Goal: Task Accomplishment & Management: Manage account settings

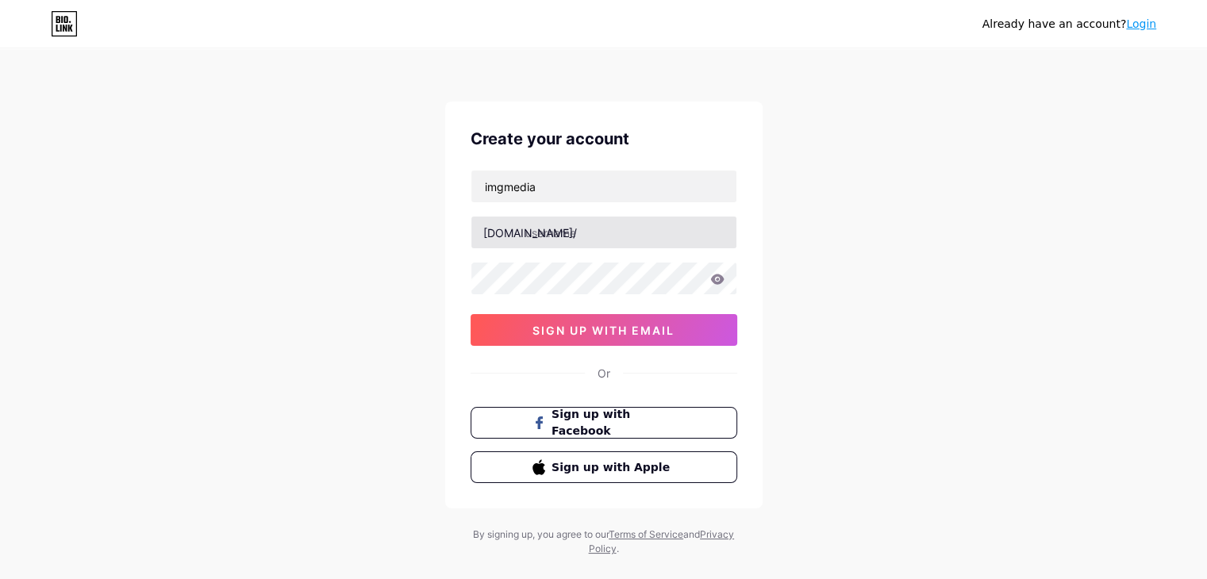
type input "[EMAIL_ADDRESS][DOMAIN_NAME]"
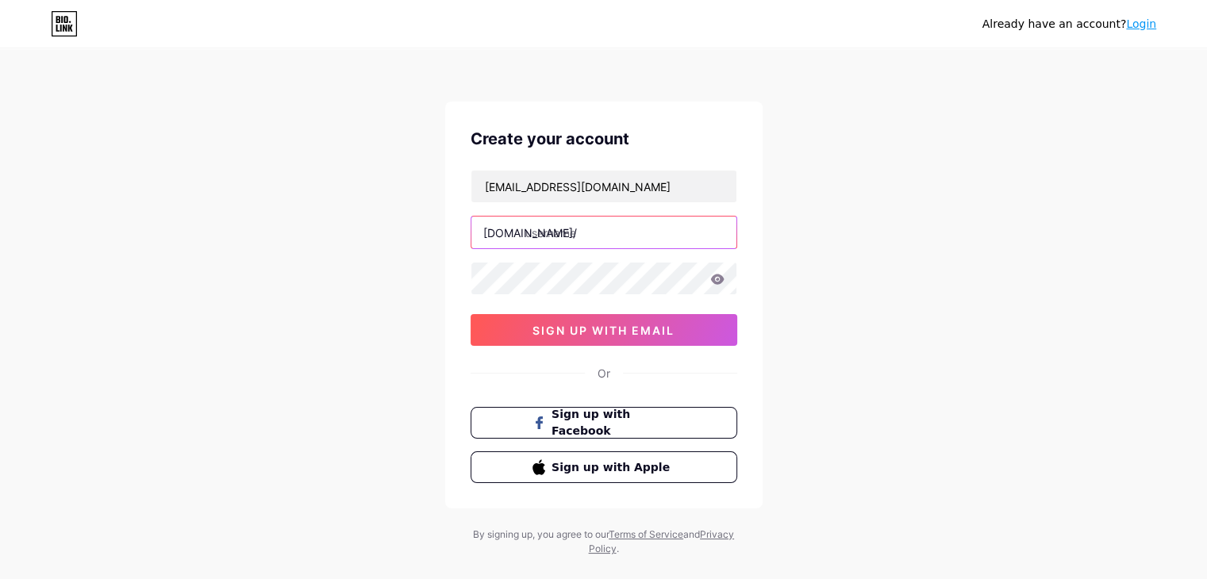
click at [578, 236] on input "text" at bounding box center [603, 233] width 265 height 32
paste input "smartskilllibrary"
type input "smartskilllibrary"
click at [317, 290] on div "Already have an account? Login Create your account [EMAIL_ADDRESS][DOMAIN_NAME]…" at bounding box center [603, 303] width 1207 height 607
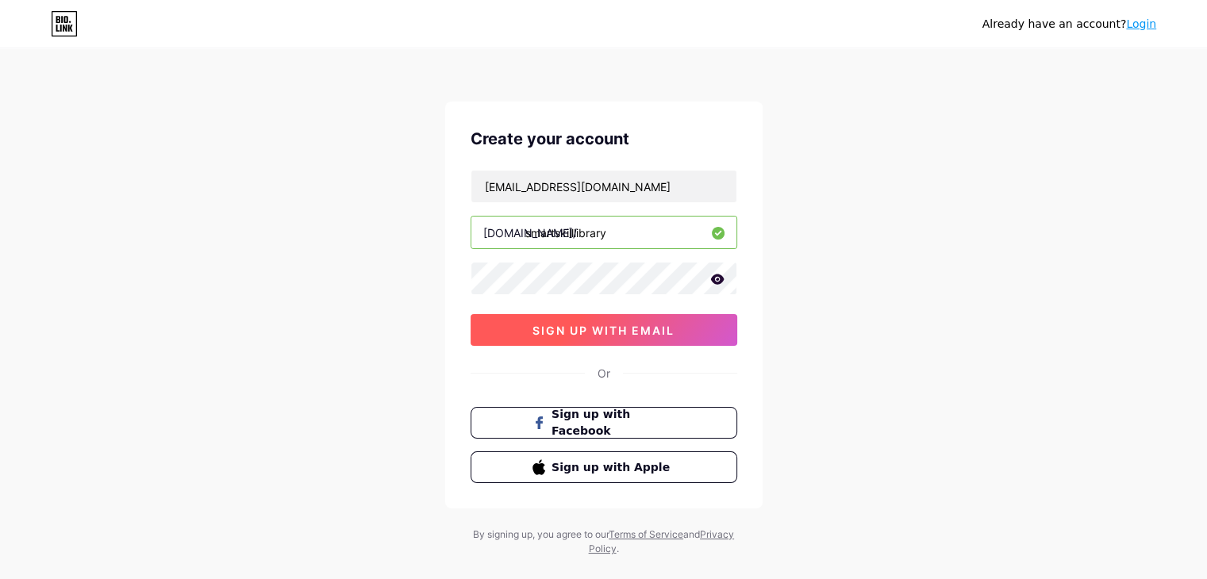
click at [563, 330] on span "sign up with email" at bounding box center [603, 330] width 142 height 13
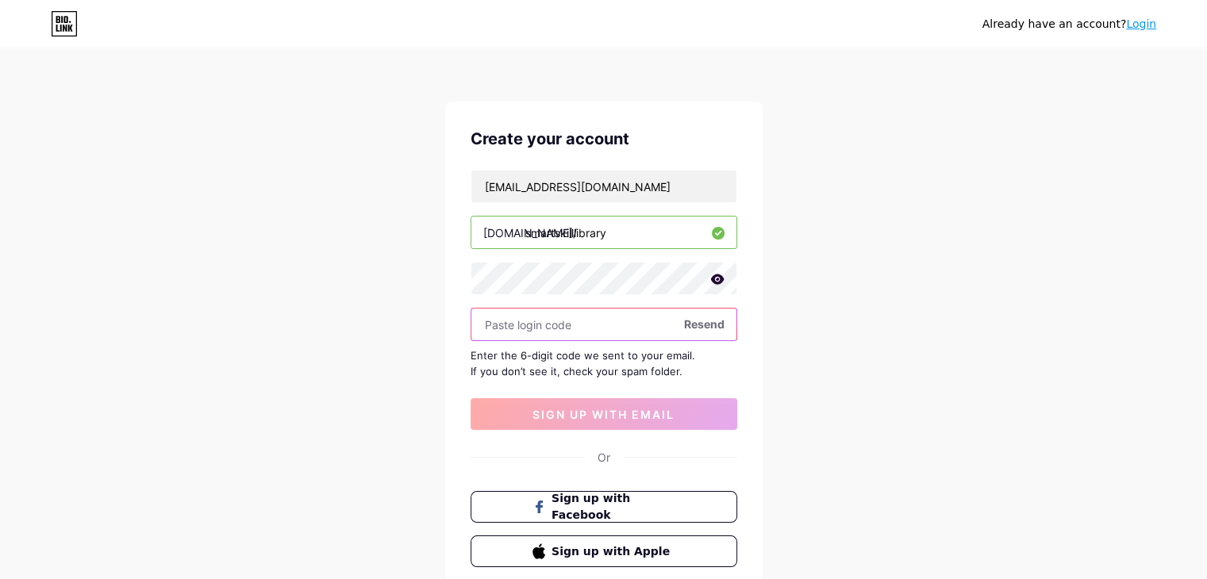
paste input "935091"
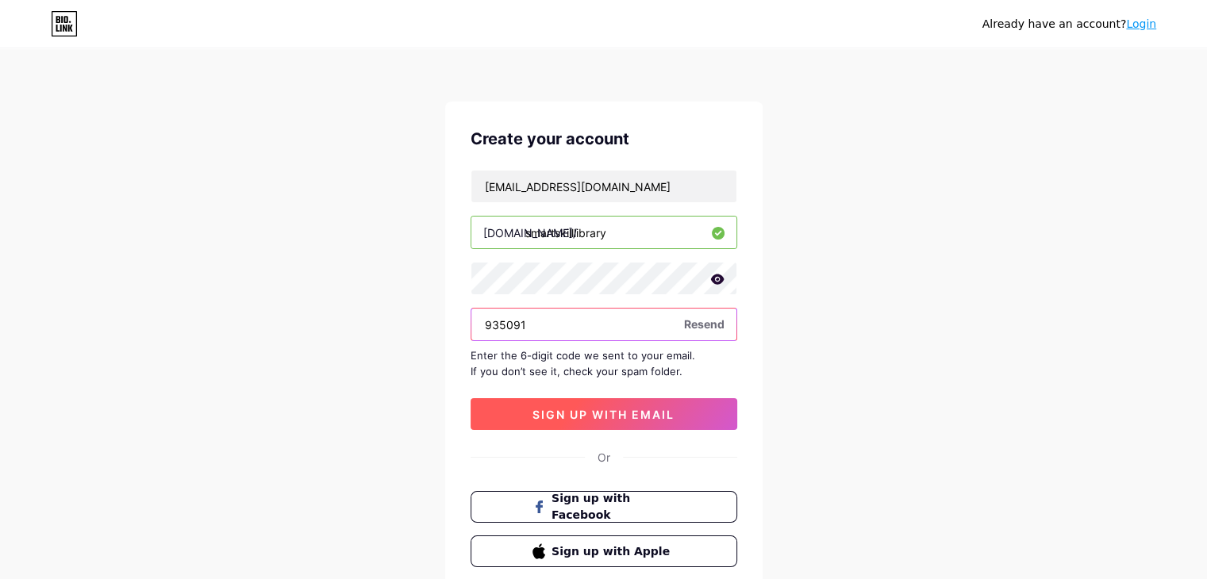
type input "935091"
click at [650, 409] on span "sign up with email" at bounding box center [603, 414] width 142 height 13
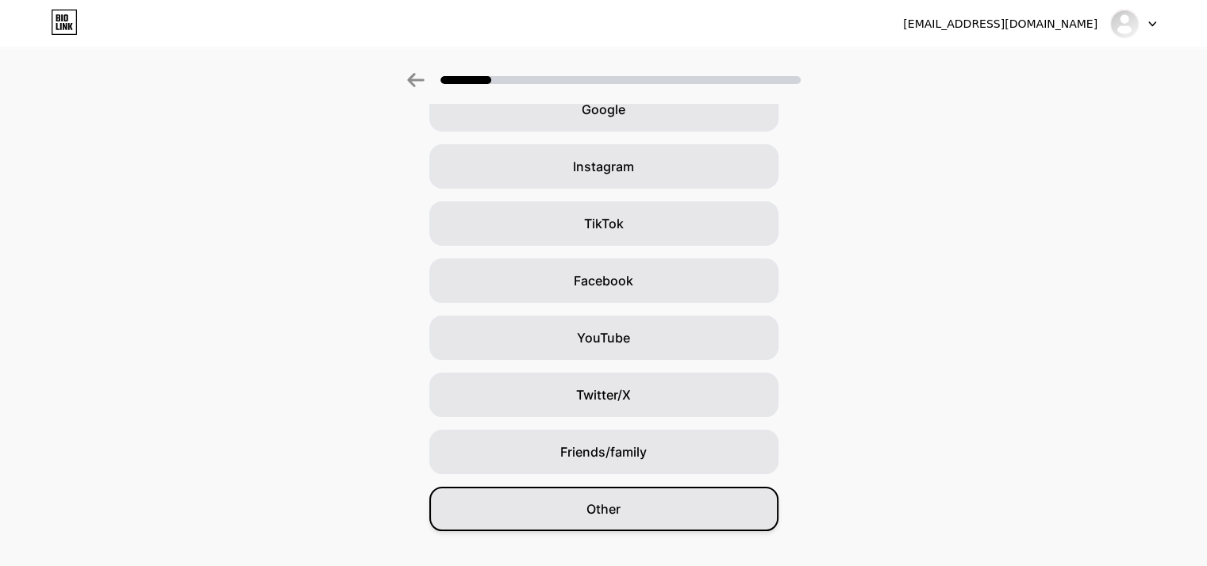
scroll to position [117, 0]
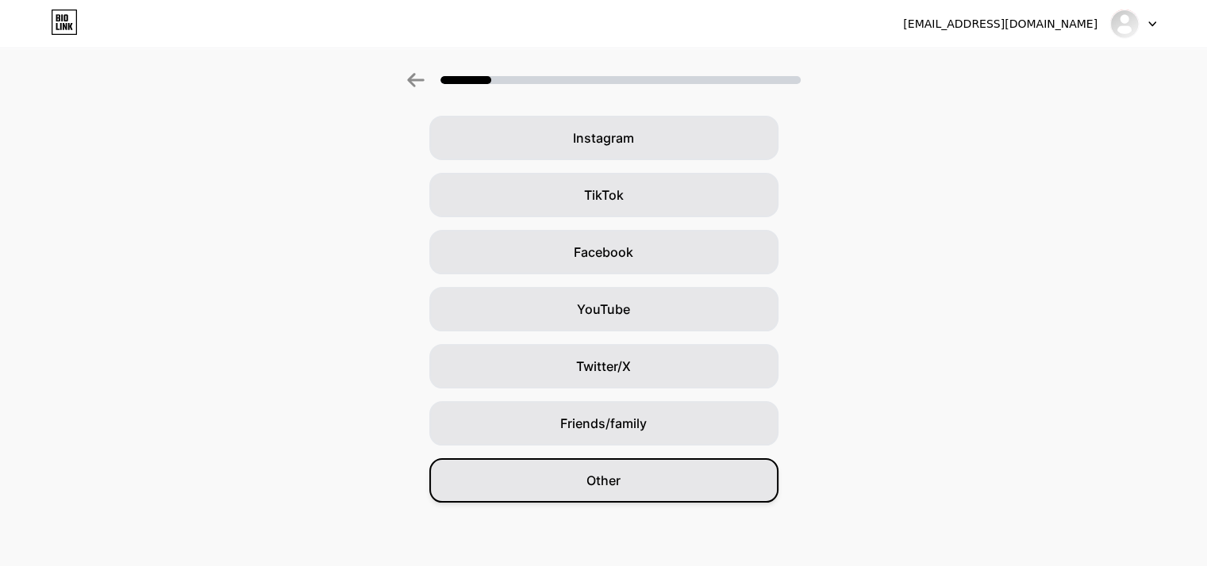
click at [612, 486] on span "Other" at bounding box center [603, 480] width 34 height 19
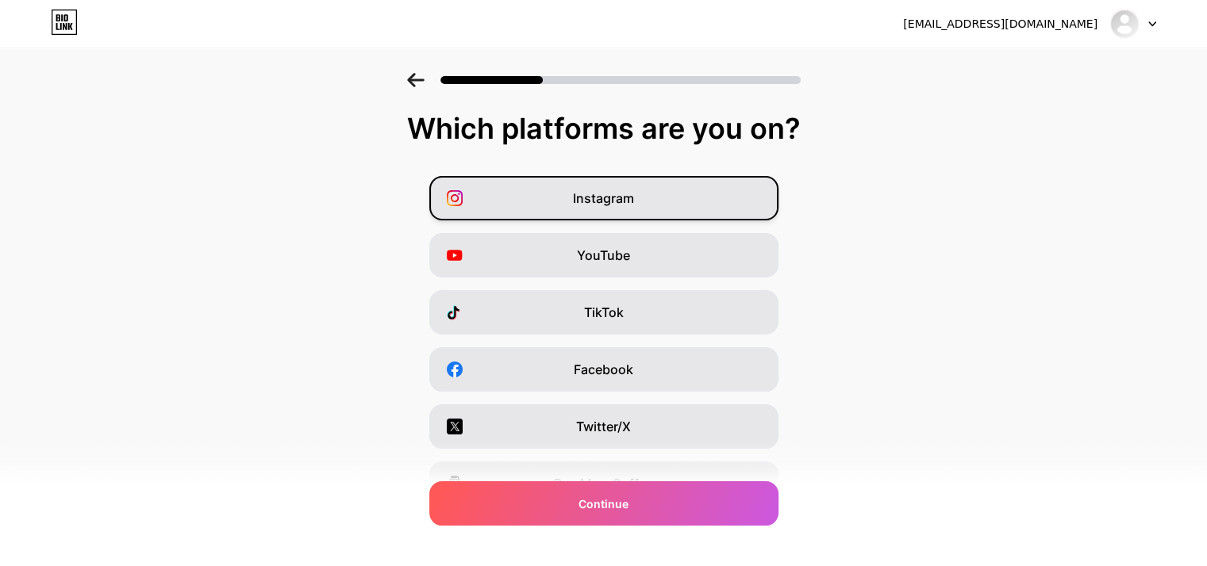
click at [614, 208] on div "Instagram" at bounding box center [603, 198] width 349 height 44
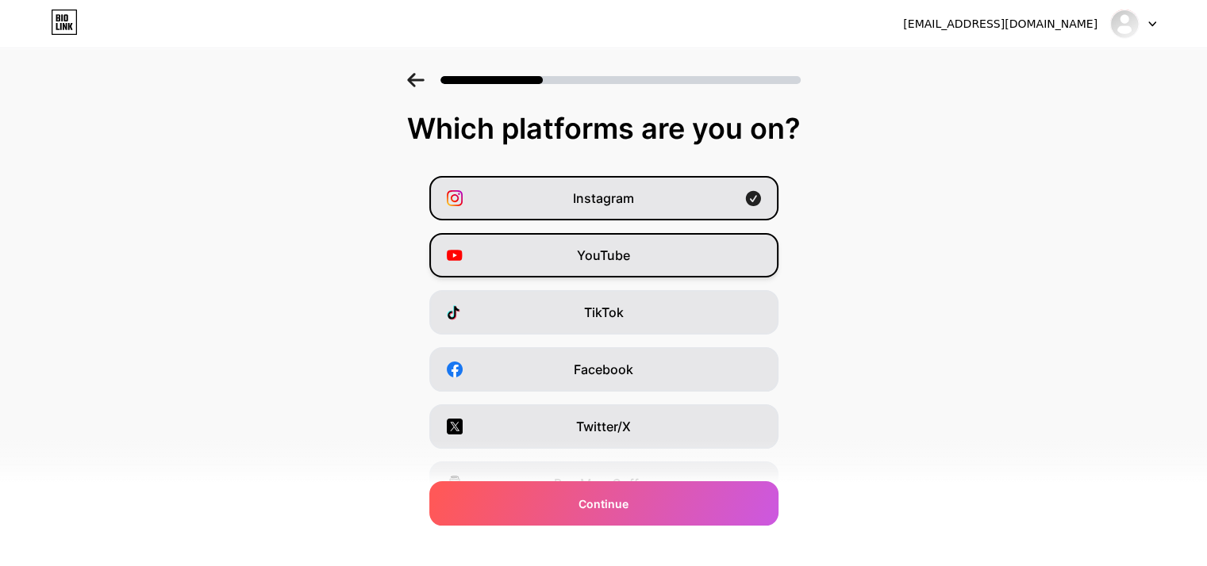
click at [610, 256] on span "YouTube" at bounding box center [603, 255] width 53 height 19
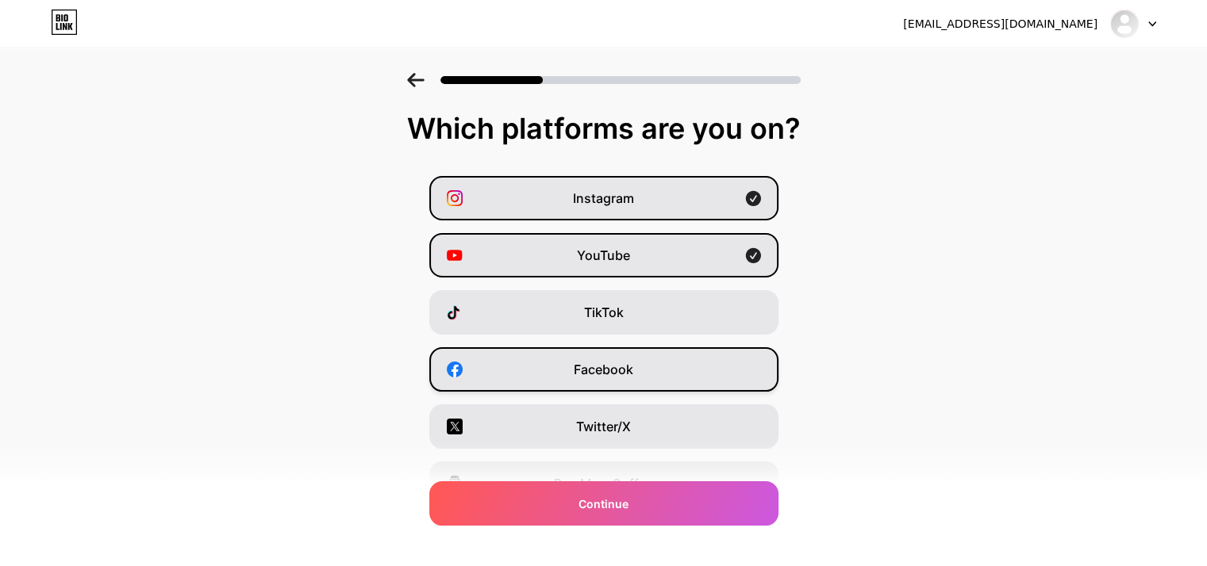
click at [590, 378] on span "Facebook" at bounding box center [603, 369] width 59 height 19
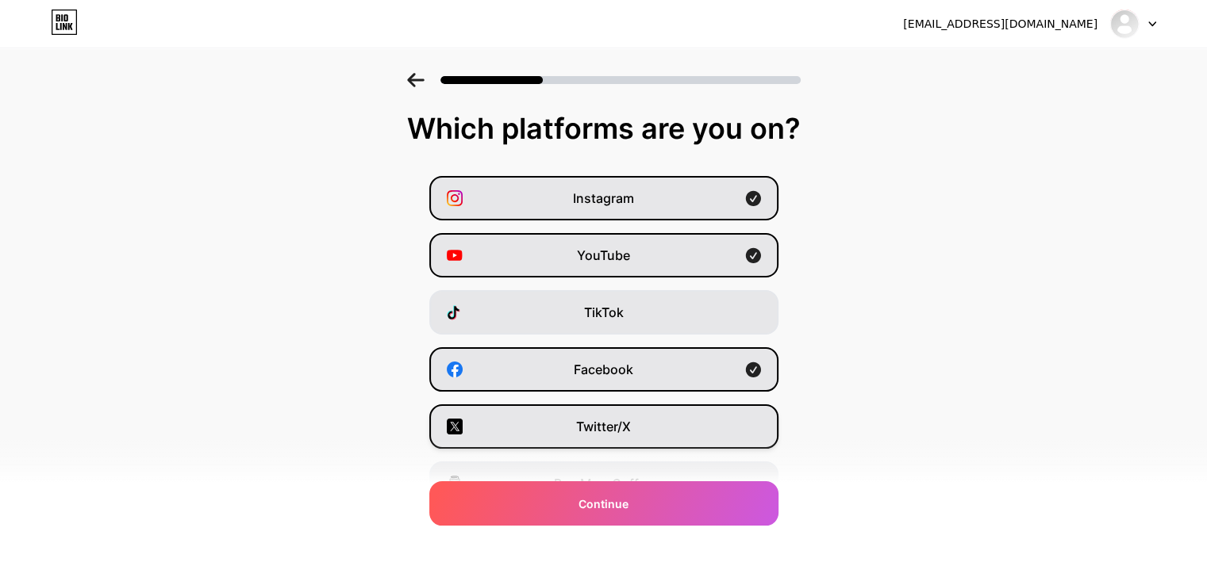
click at [606, 436] on span "Twitter/X" at bounding box center [603, 426] width 55 height 19
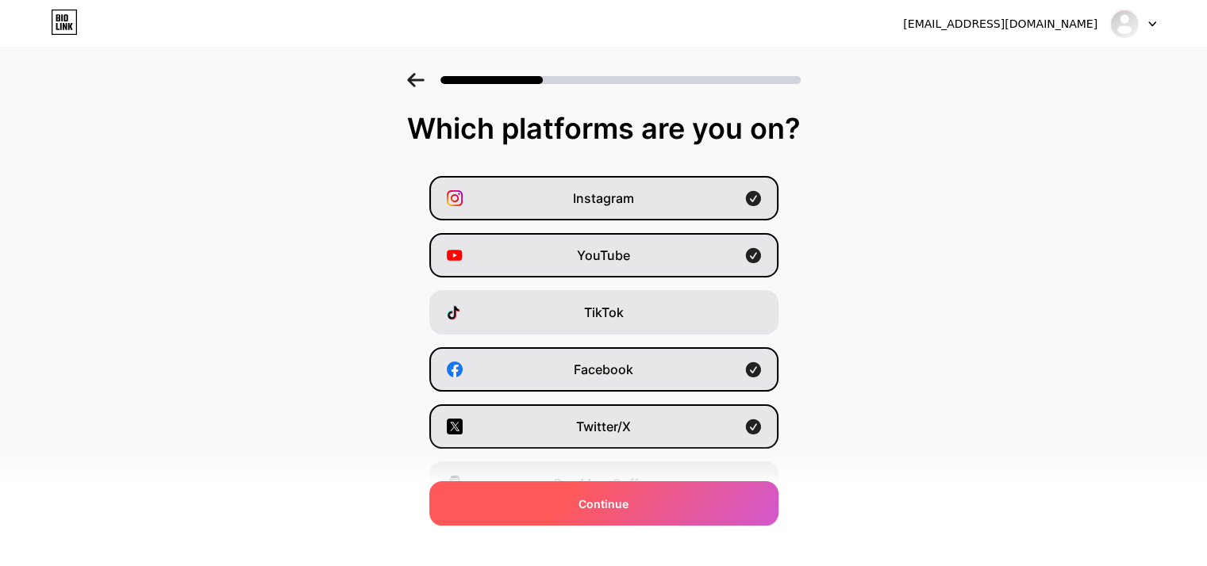
click at [641, 503] on div "Continue" at bounding box center [603, 504] width 349 height 44
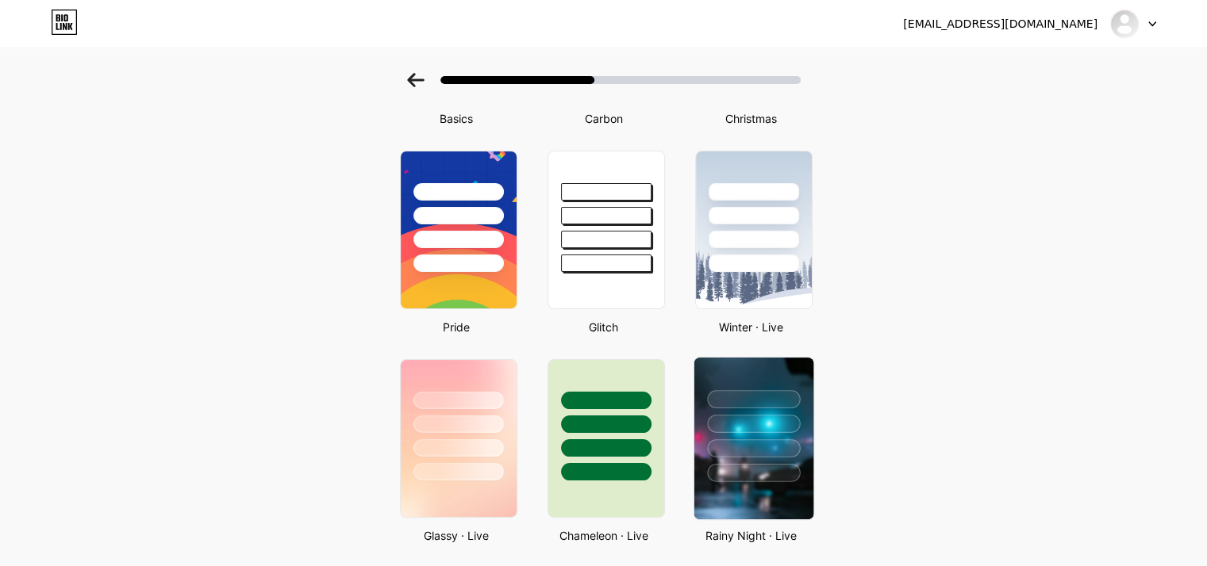
scroll to position [238, 0]
click at [790, 431] on div at bounding box center [753, 425] width 93 height 18
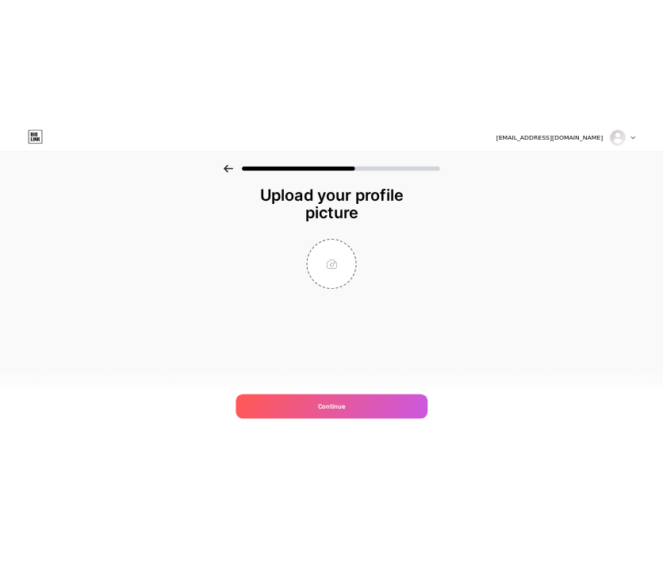
scroll to position [0, 0]
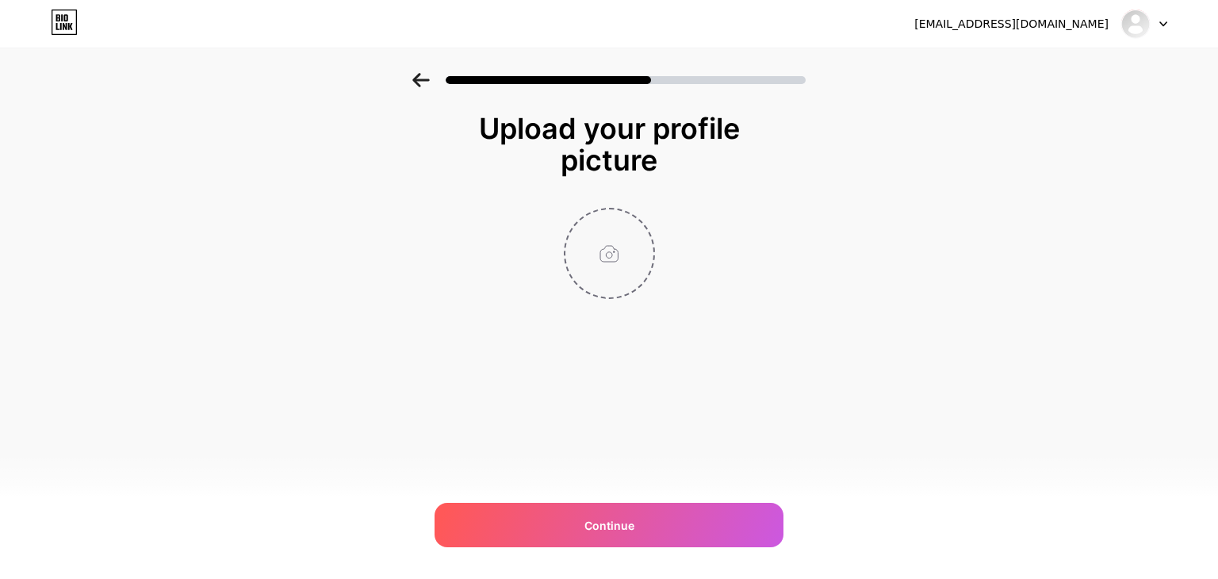
click at [612, 257] on input "file" at bounding box center [610, 253] width 88 height 88
type input "C:\fakepath\ChatGPT Image Jul 19, 2025, 08_32_32 AM.png"
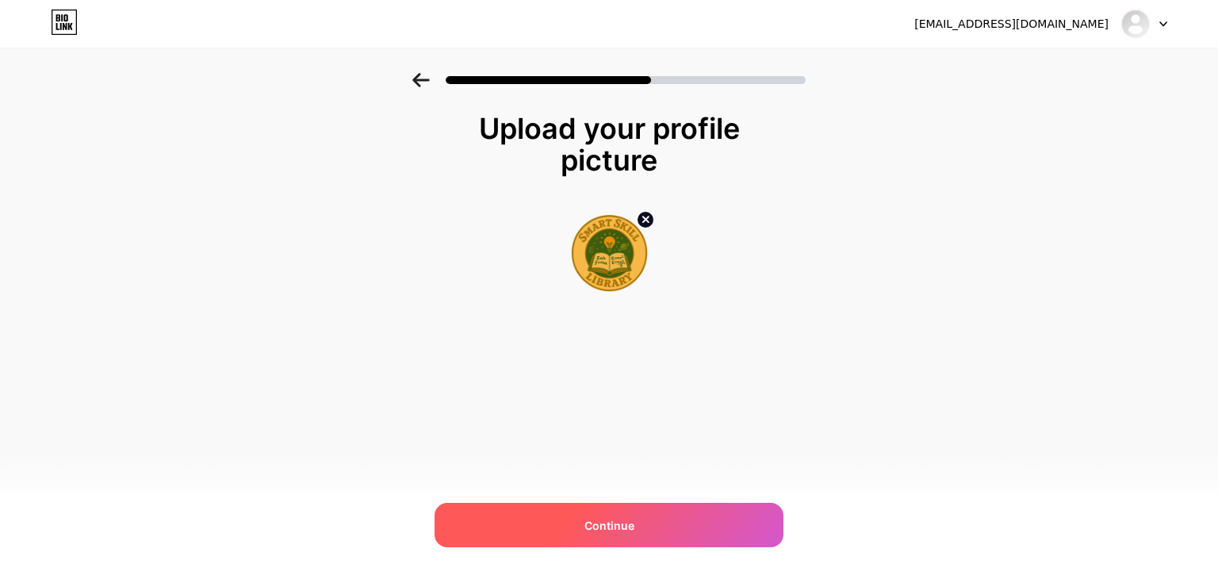
click at [578, 539] on div "Continue" at bounding box center [609, 525] width 349 height 44
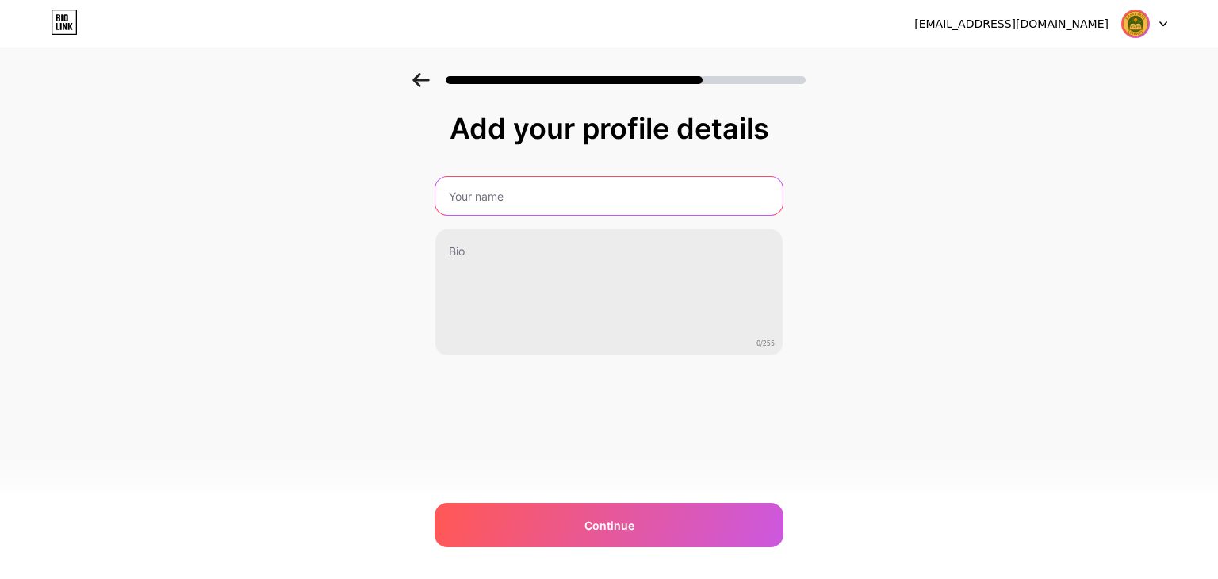
click at [549, 194] on input "text" at bounding box center [609, 196] width 347 height 38
paste input "Smart Skill Library"
type input "Smart Skill Library"
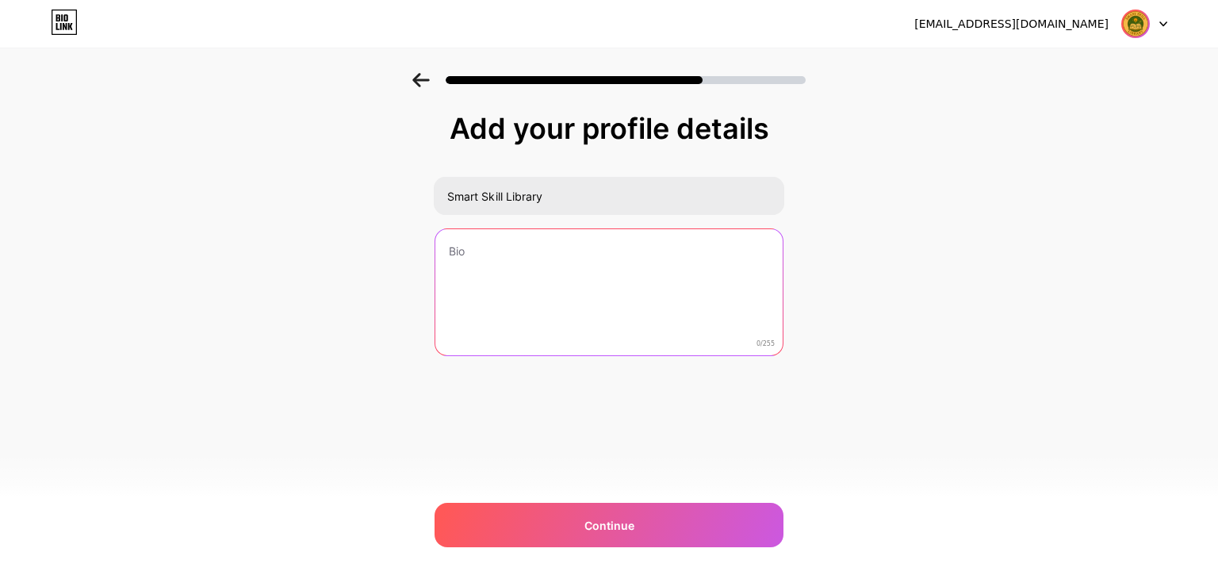
click at [494, 255] on textarea at bounding box center [609, 293] width 347 height 128
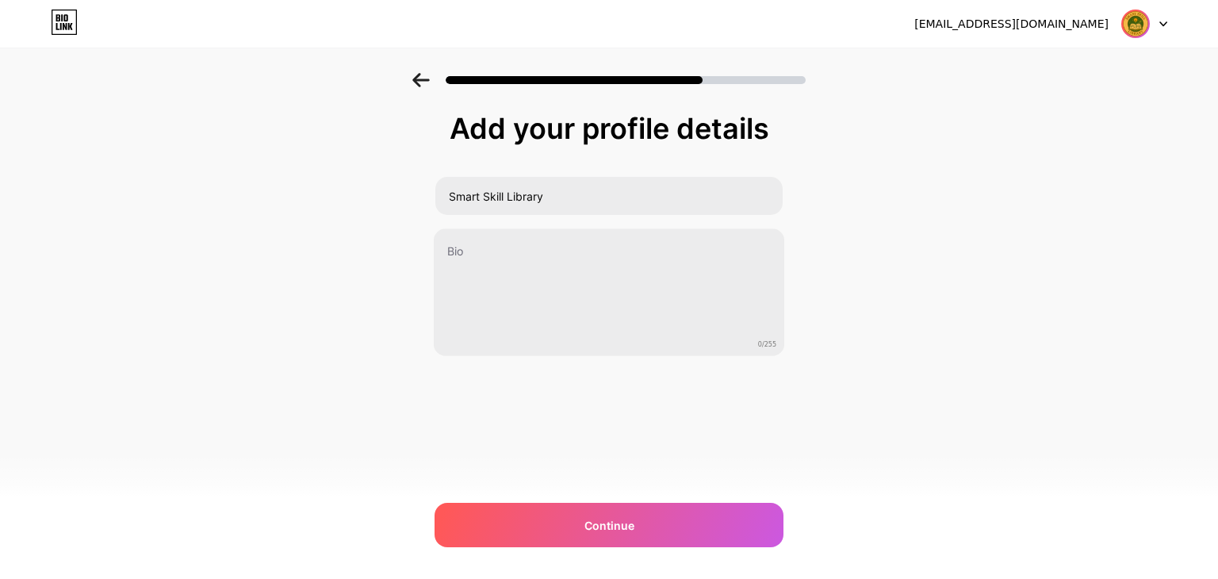
click at [425, 75] on icon at bounding box center [421, 80] width 17 height 14
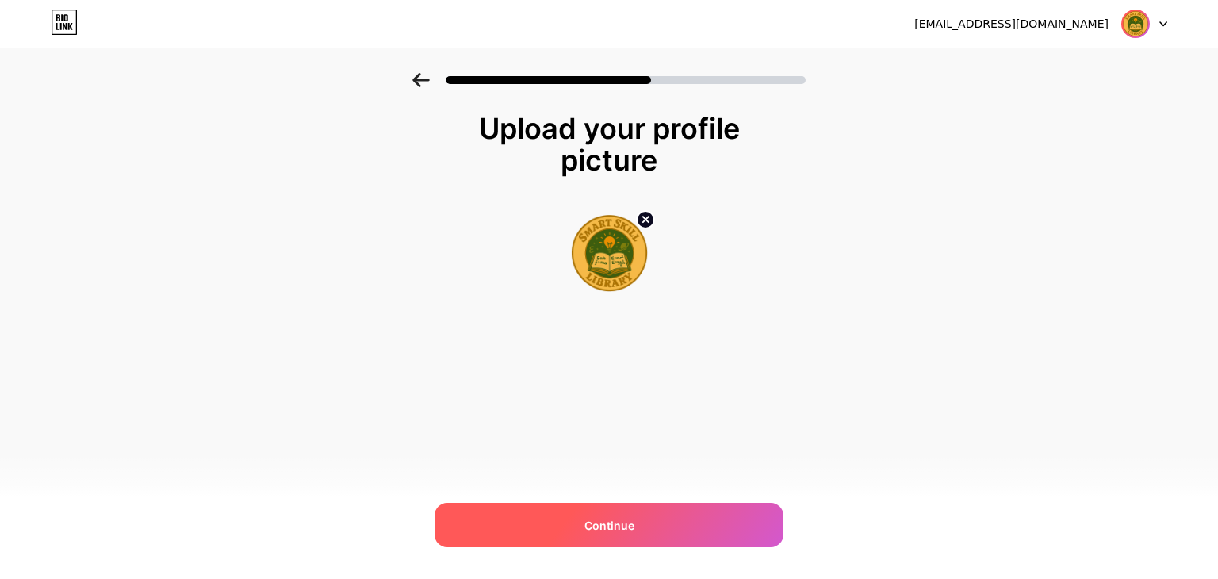
click at [619, 524] on span "Continue" at bounding box center [610, 525] width 50 height 17
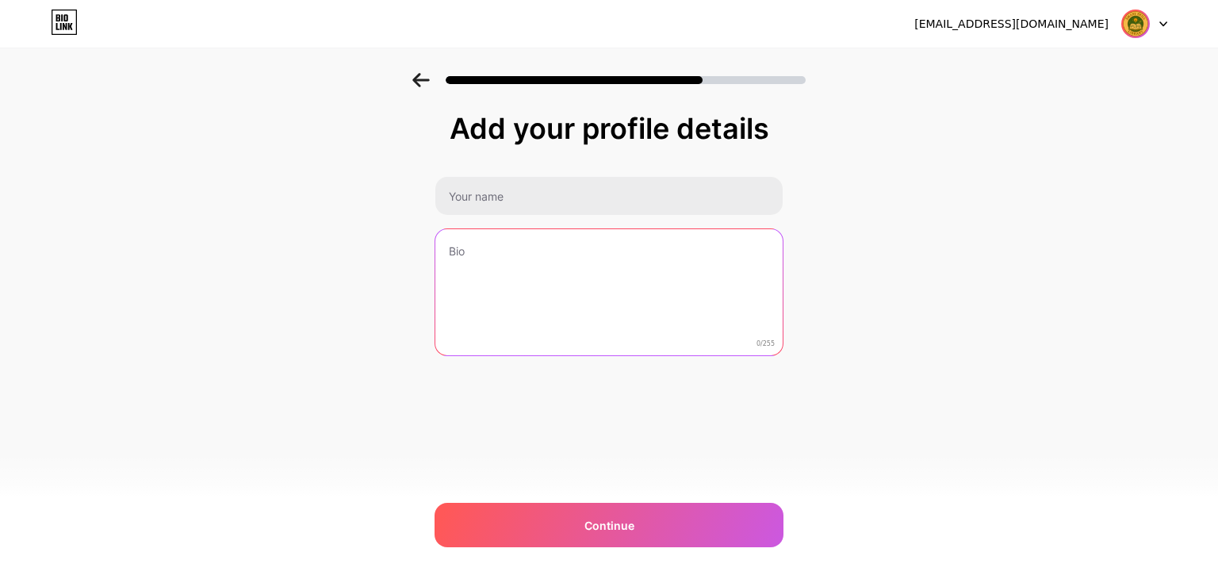
click at [539, 261] on textarea at bounding box center [609, 293] width 347 height 128
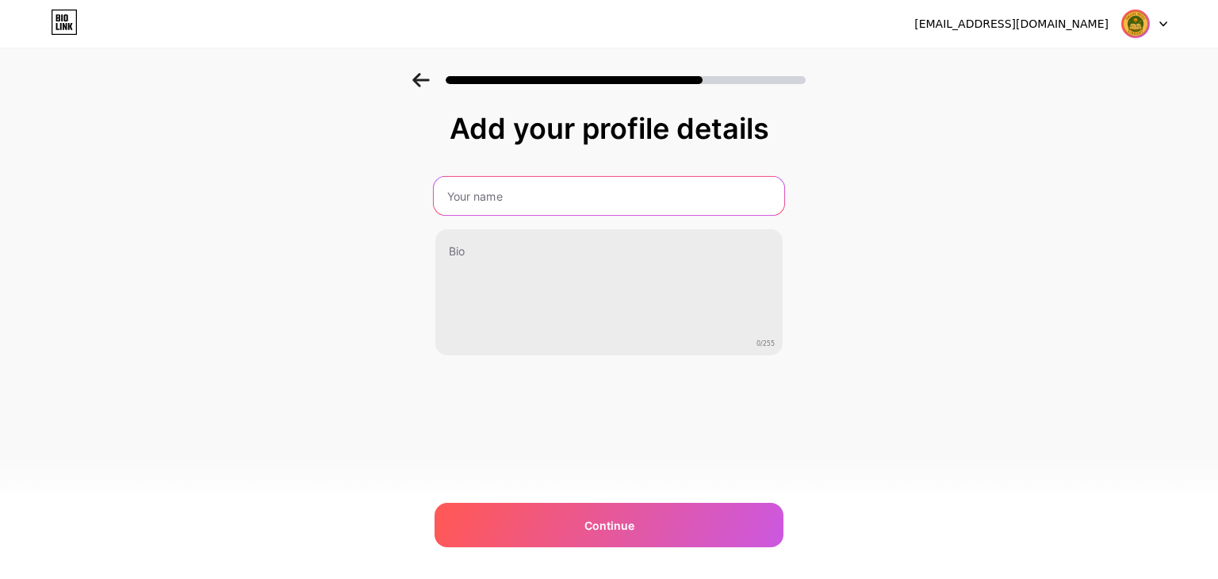
click at [538, 204] on input "text" at bounding box center [609, 196] width 351 height 38
type input "Smart Skill Library"
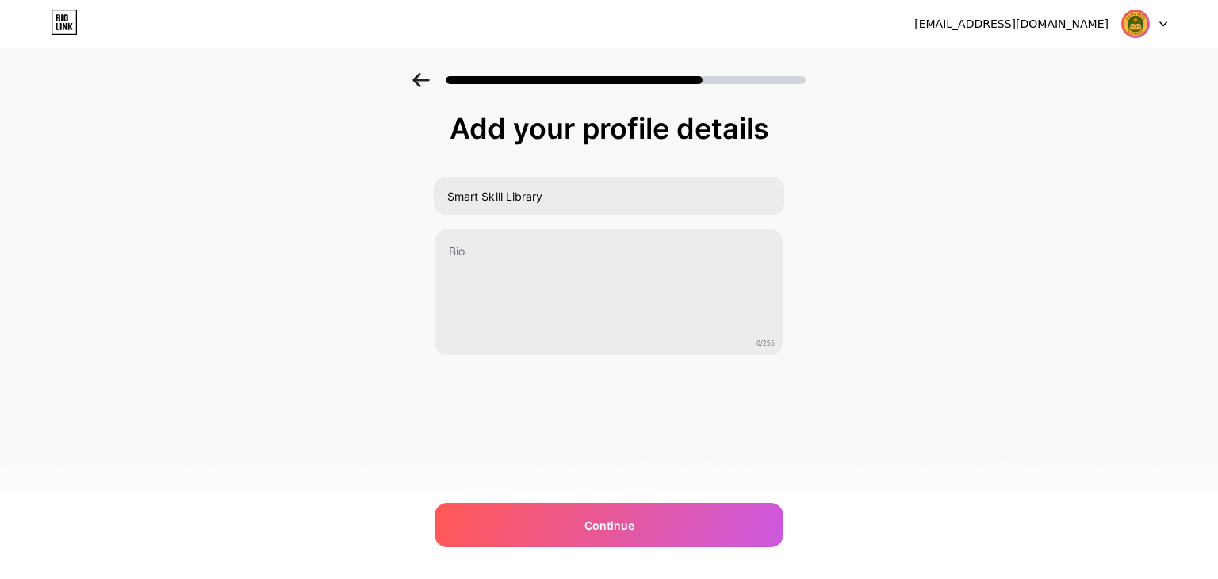
click at [536, 131] on div "Add your profile details" at bounding box center [609, 129] width 333 height 32
copy div "Add your profile details"
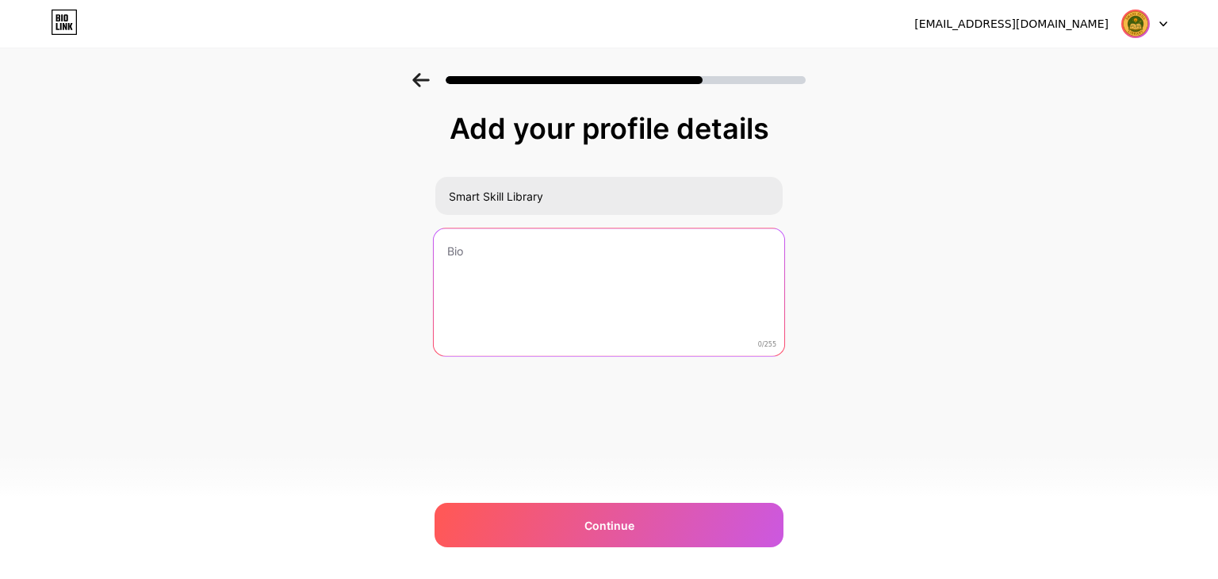
click at [490, 248] on textarea at bounding box center [609, 292] width 351 height 129
paste textarea "Your shortcut to smarter learning! Bite-sized videos on Science, India, Mnemoni…"
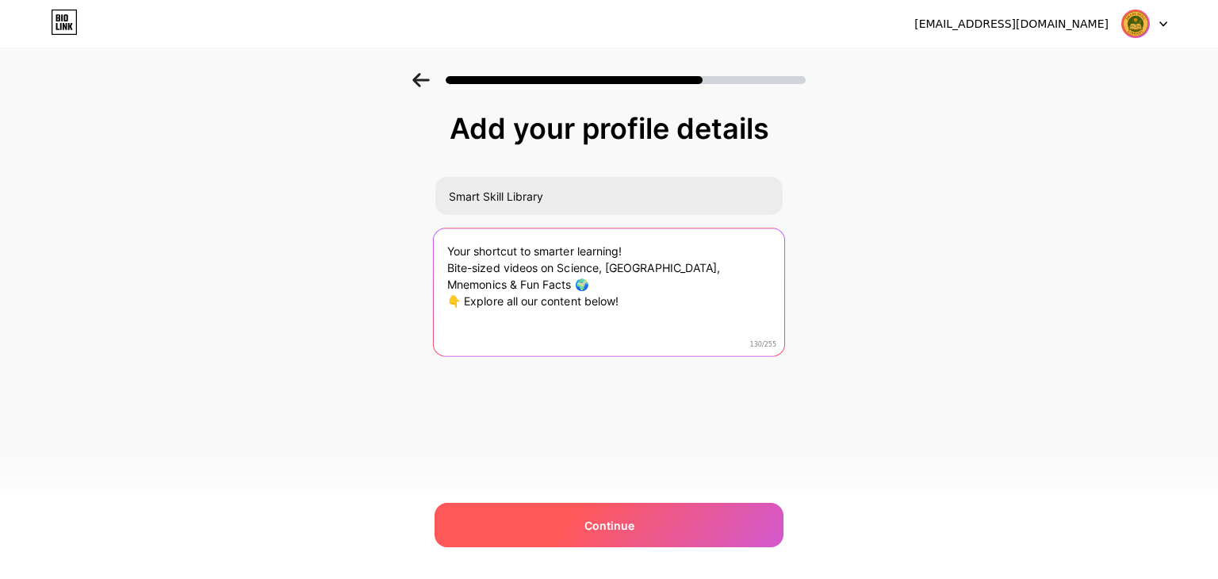
type textarea "Your shortcut to smarter learning! Bite-sized videos on Science, India, Mnemoni…"
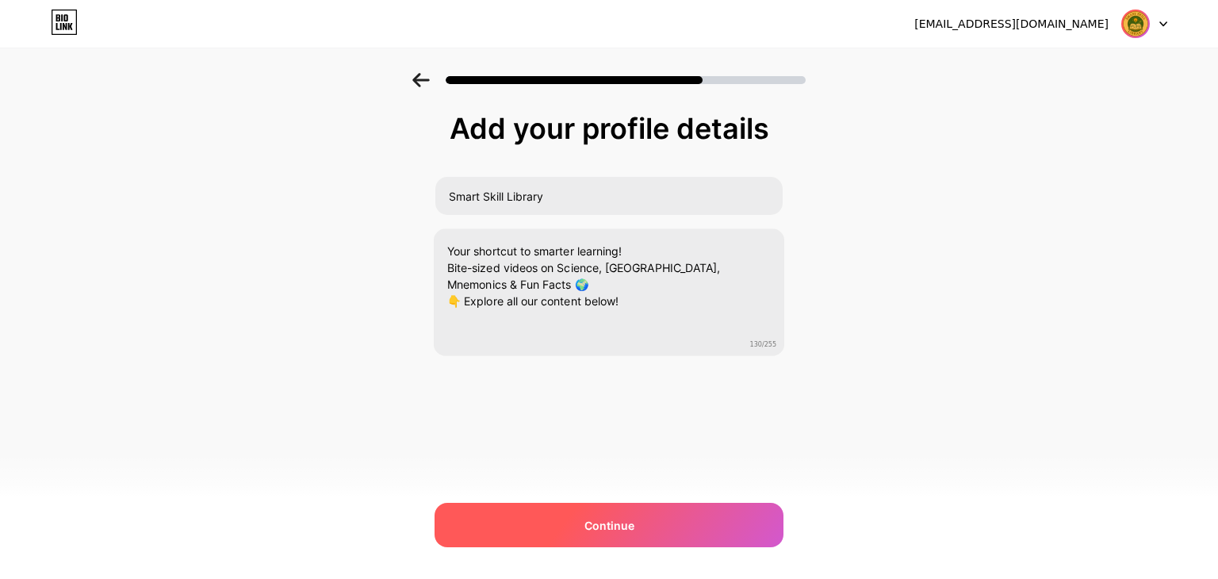
click at [578, 513] on div "Continue" at bounding box center [609, 525] width 349 height 44
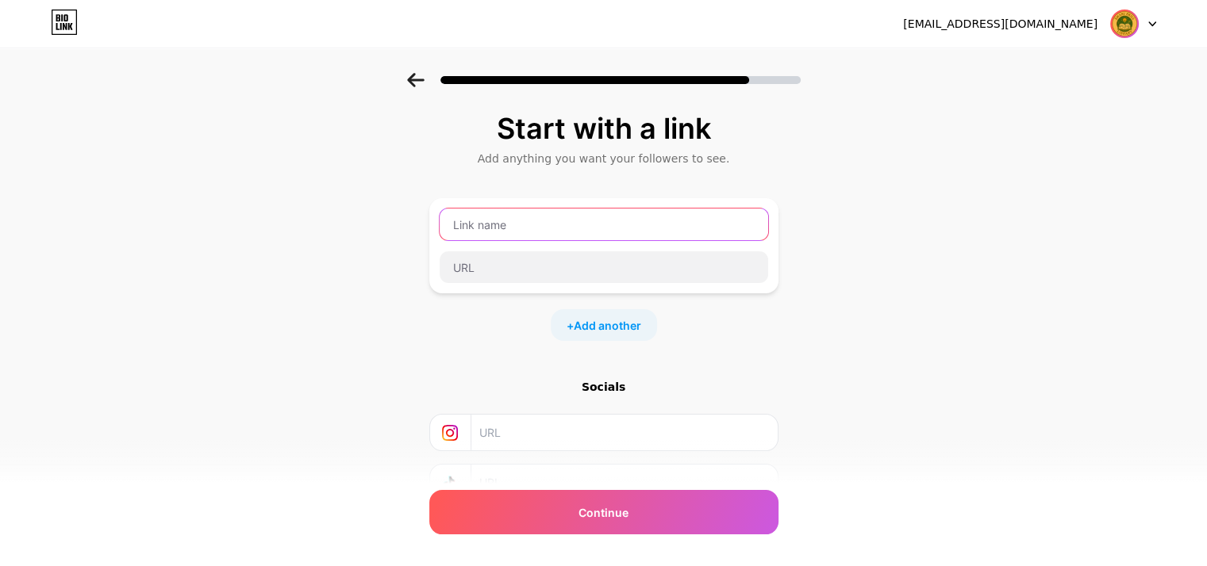
click at [537, 225] on input "text" at bounding box center [603, 225] width 328 height 32
paste input "🎥 Watch on YouTube"
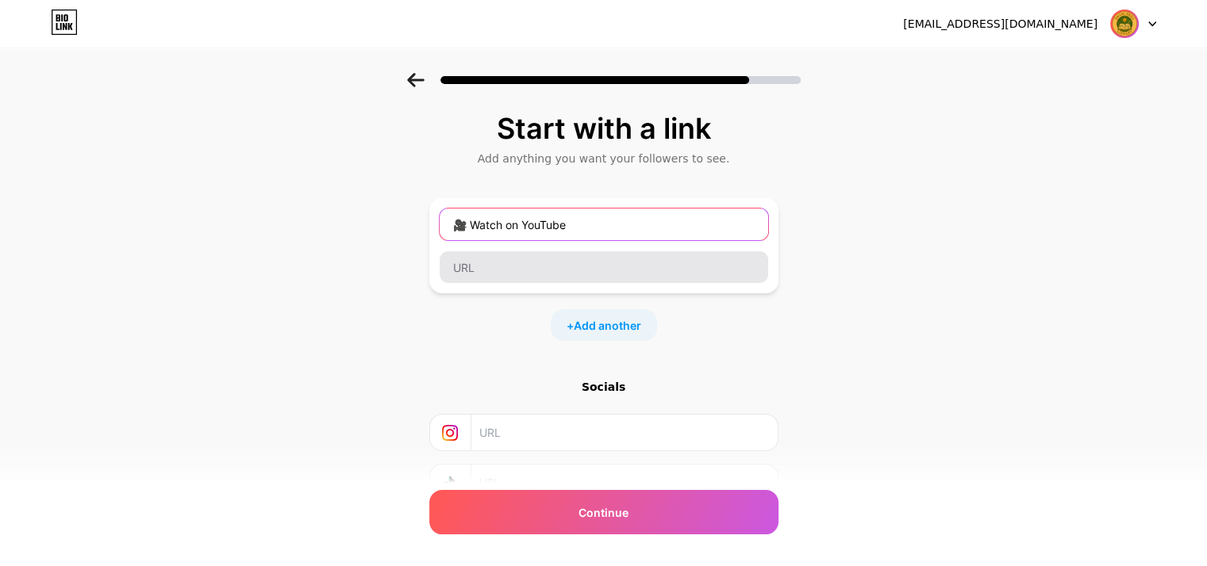
type input "🎥 Watch on YouTube"
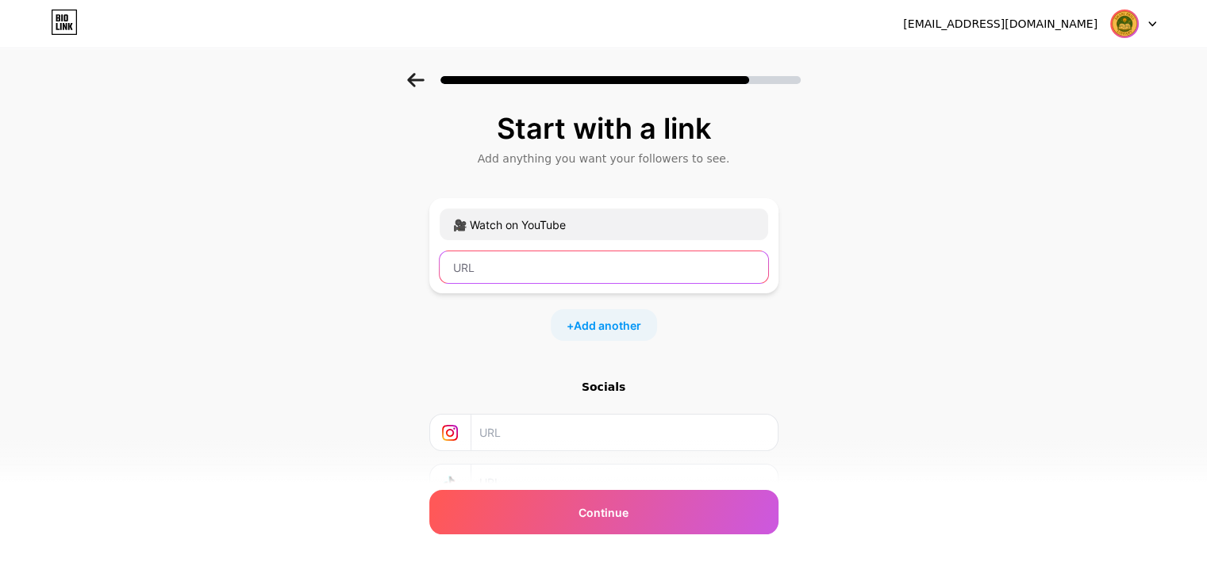
click at [513, 271] on input "text" at bounding box center [603, 267] width 328 height 32
paste input "www.youtube.com/@SmartSkillLibrary"
type input "www.youtube.com/@SmartSkillLibrary"
click at [612, 324] on span "Add another" at bounding box center [607, 325] width 67 height 17
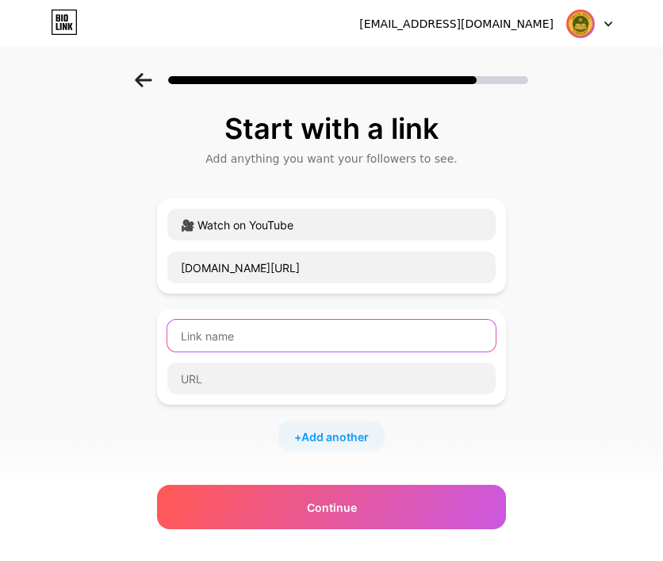
click at [247, 329] on input "text" at bounding box center [331, 336] width 328 height 32
paste input "📘 Follow on Facebook"
type input "📘 Follow on Facebook"
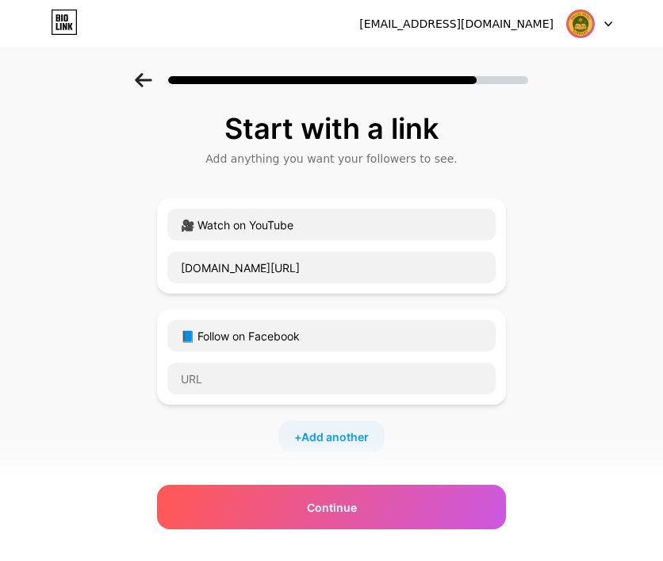
click at [220, 395] on div "📘 Follow on Facebook" at bounding box center [331, 356] width 349 height 95
click at [323, 436] on span "Add another" at bounding box center [334, 436] width 67 height 17
click at [235, 440] on input "text" at bounding box center [331, 447] width 328 height 32
paste input "📸 Follow on Instagram"
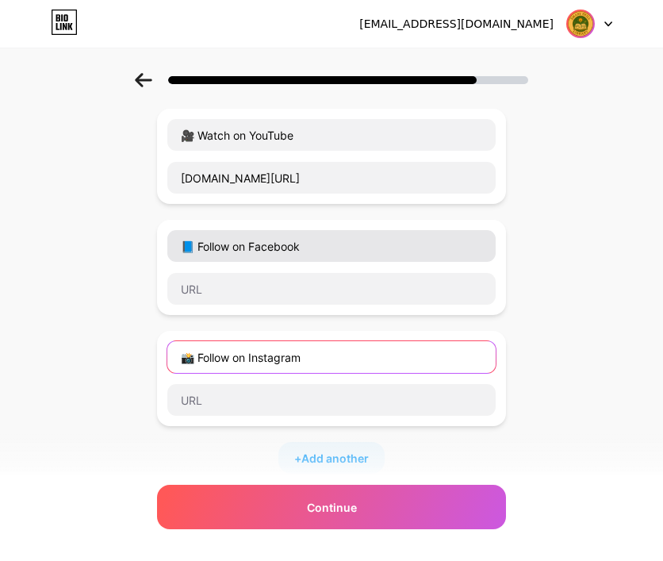
scroll to position [159, 0]
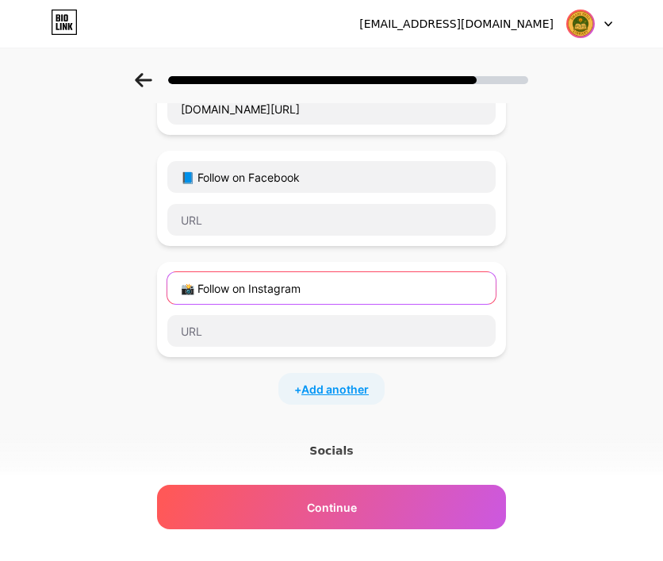
type input "📸 Follow on Instagram"
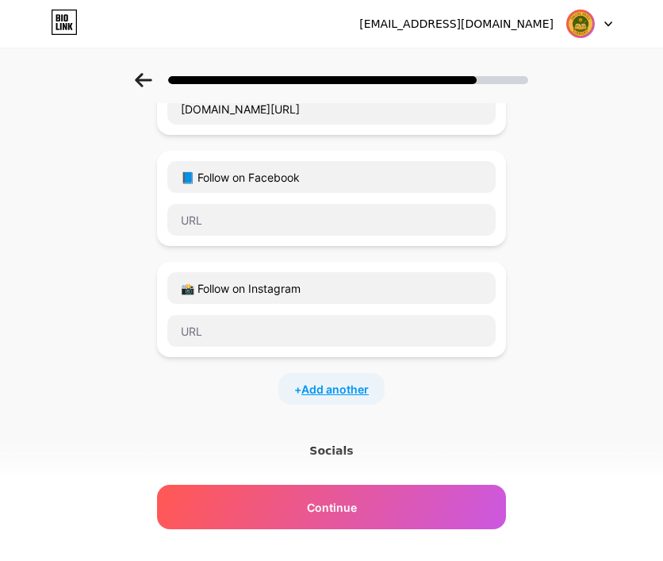
click at [326, 389] on span "Add another" at bounding box center [334, 389] width 67 height 17
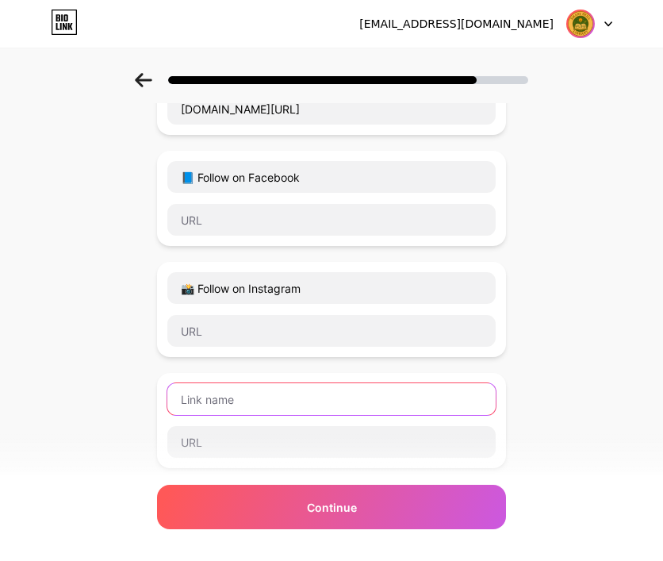
click at [260, 397] on input "text" at bounding box center [331, 399] width 328 height 32
paste input "🪐 Planets Mnemonics Series"
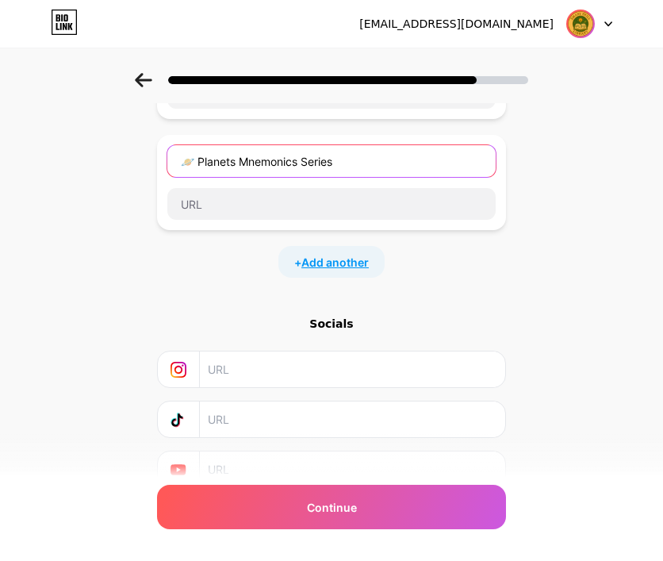
type input "🪐 Planets Mnemonics Series"
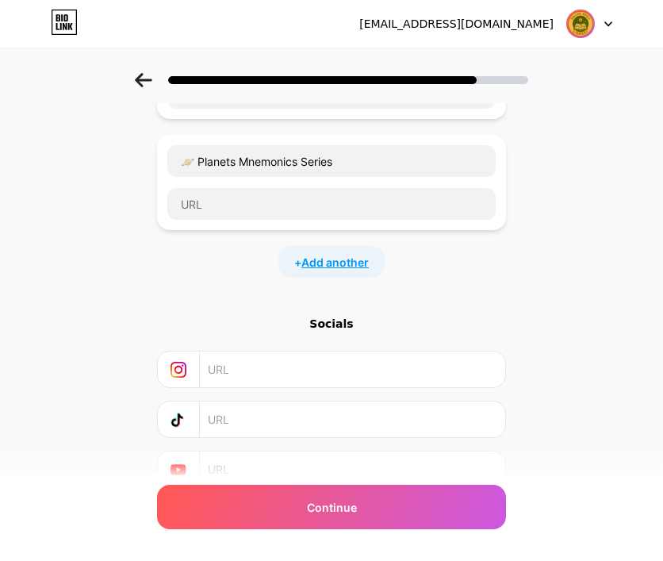
click at [344, 264] on span "Add another" at bounding box center [334, 262] width 67 height 17
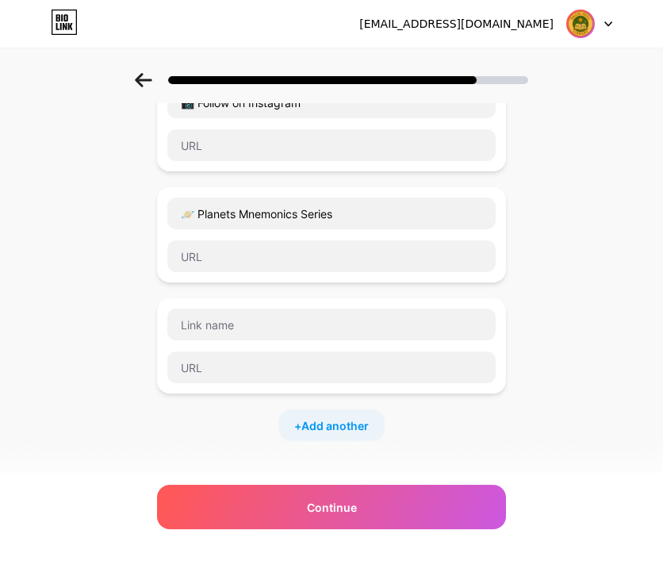
scroll to position [317, 0]
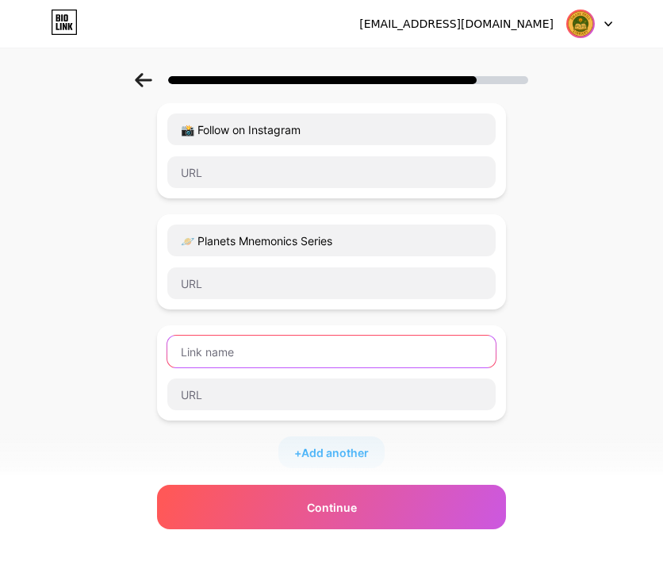
click at [209, 343] on input "text" at bounding box center [331, 352] width 328 height 32
paste input "India Explained Smartly Series"
type input "India Explained Smartly Series"
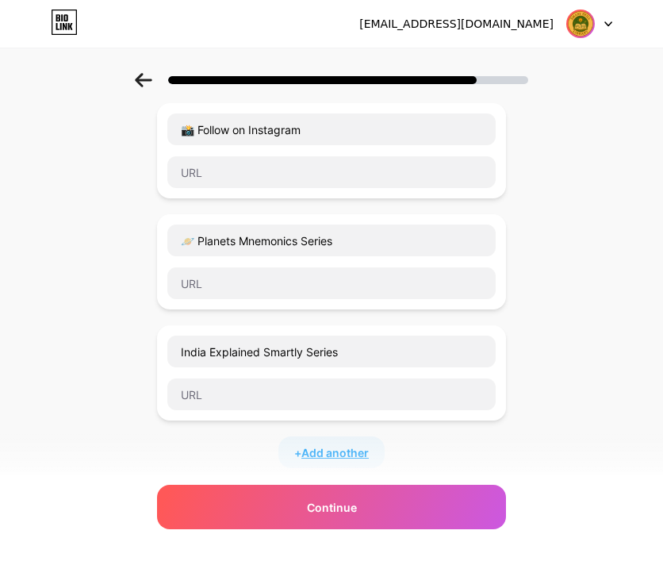
click at [346, 448] on span "Add another" at bounding box center [334, 452] width 67 height 17
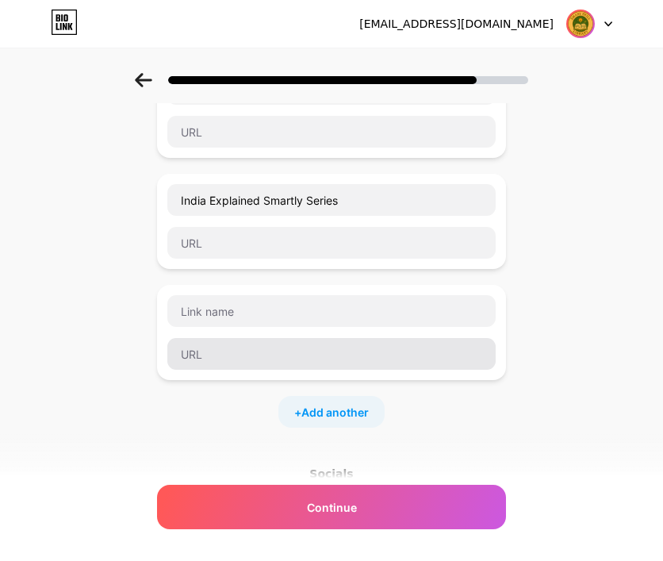
scroll to position [476, 0]
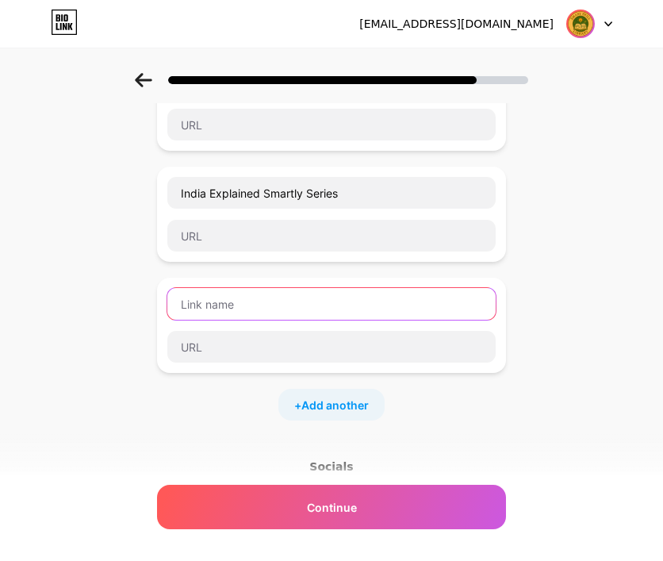
click at [232, 316] on input "text" at bounding box center [331, 304] width 328 height 32
paste input "ELI5 Science Shorts"
type input "ELI5 Science Shorts"
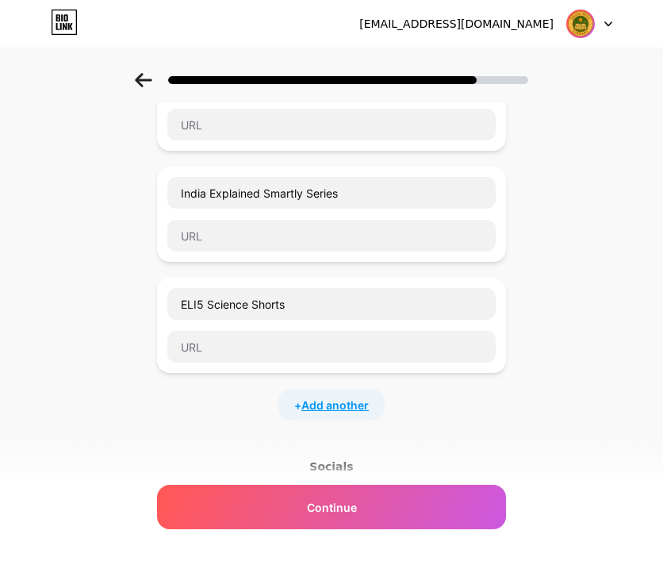
click at [317, 402] on span "Add another" at bounding box center [334, 405] width 67 height 17
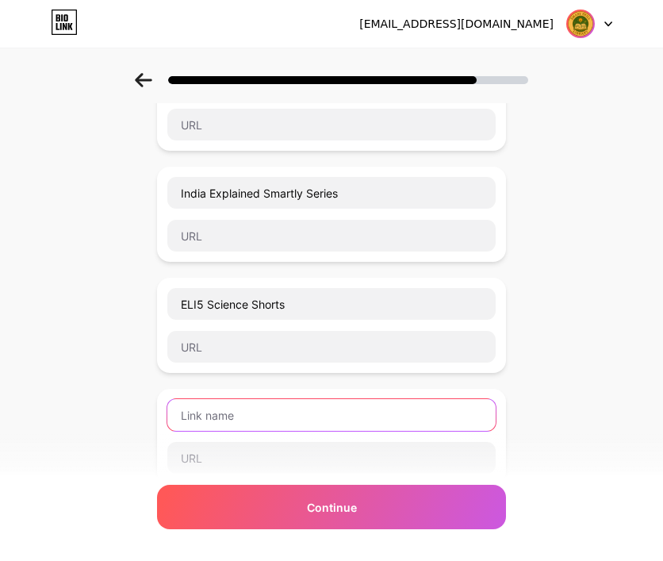
click at [224, 416] on input "text" at bounding box center [331, 415] width 328 height 32
paste input "💼 Medical Billing Basics"
type input "💼 Medical Billing Basics"
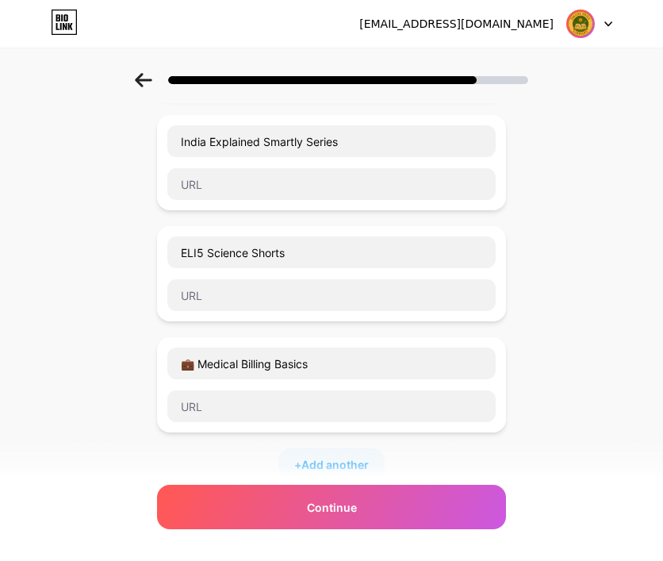
scroll to position [555, 0]
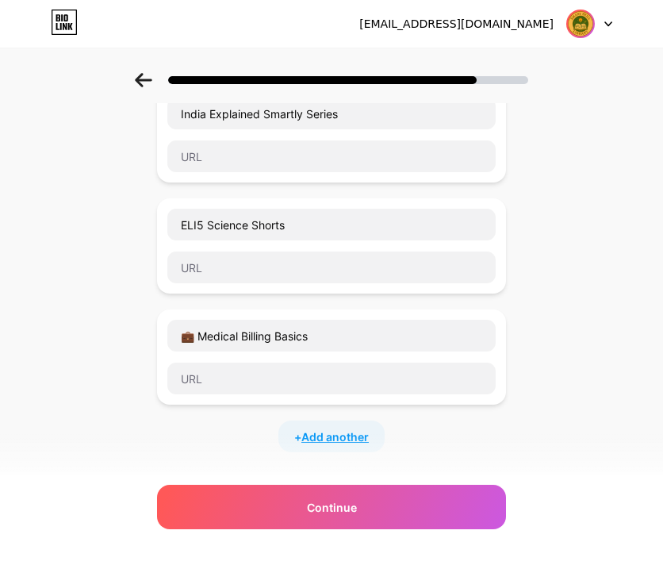
click at [341, 439] on span "Add another" at bounding box center [334, 436] width 67 height 17
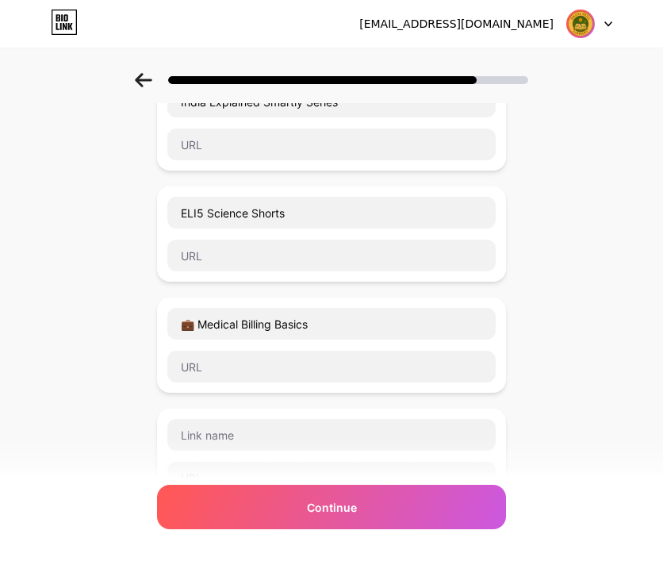
scroll to position [714, 0]
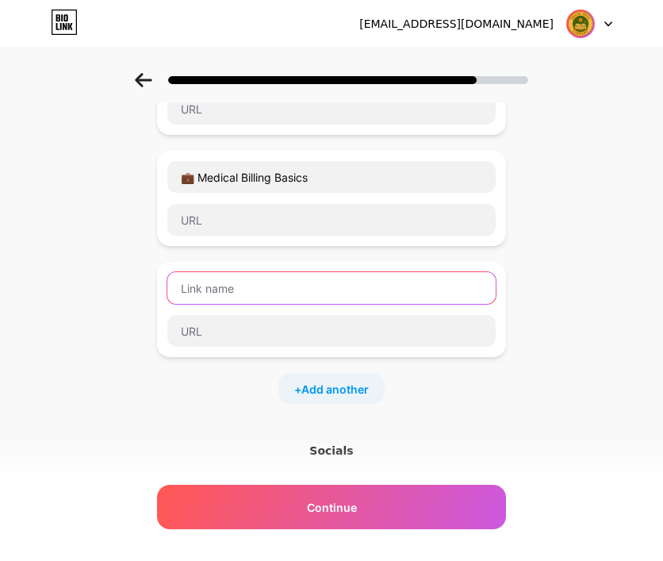
click at [255, 287] on input "text" at bounding box center [331, 288] width 328 height 32
click at [203, 282] on input "text" at bounding box center [331, 288] width 328 height 32
paste input "Current Affairs Explained Smartly"
type input "Current Affairs Explained Smartly"
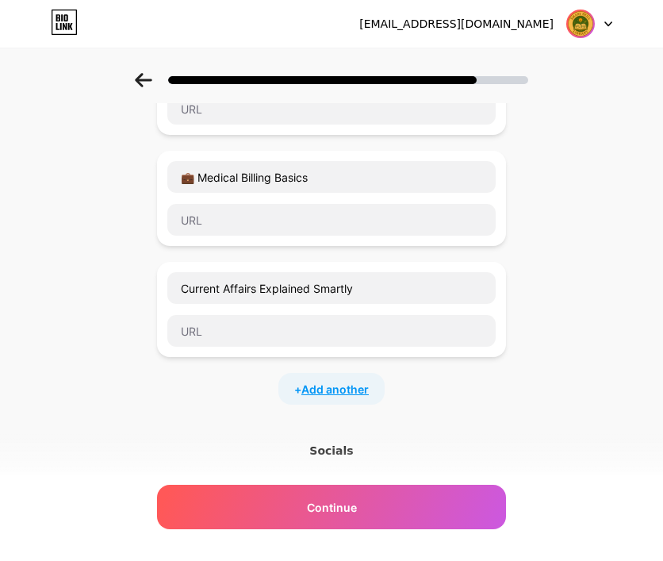
click at [318, 383] on span "Add another" at bounding box center [334, 389] width 67 height 17
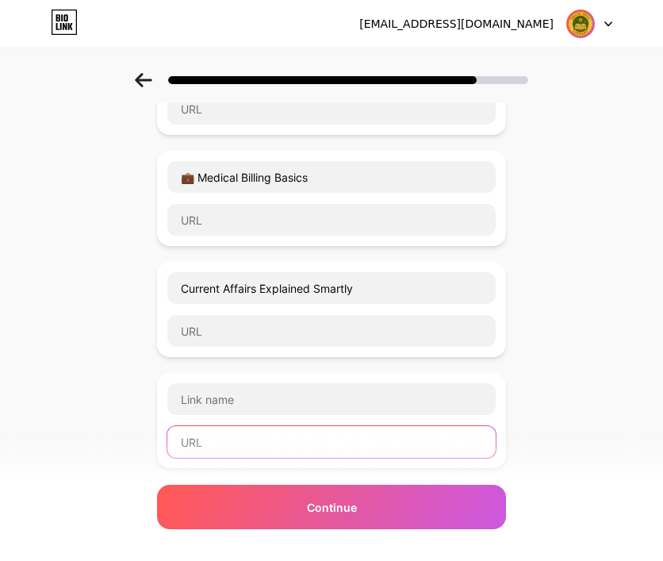
click at [209, 437] on input "text" at bounding box center [331, 442] width 328 height 32
paste input "https://youtube.com/playlist?list=PLO545iBUSNicl4P8XjiqELOEEg1AsQ_sw&si=39ktT1i…"
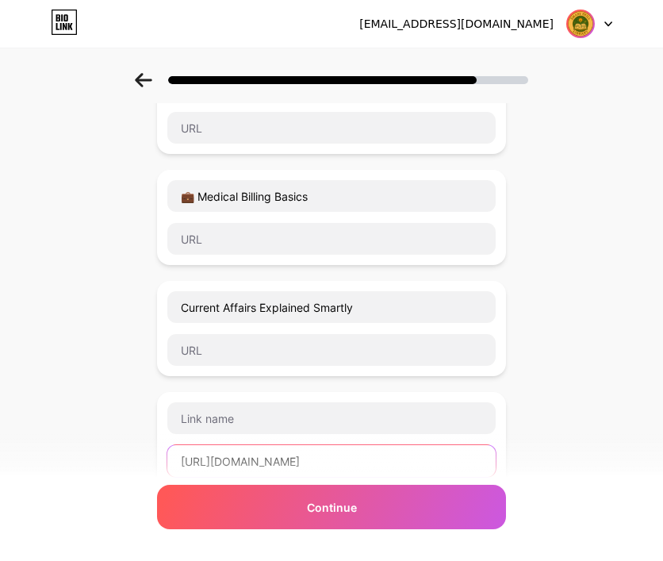
scroll to position [555, 0]
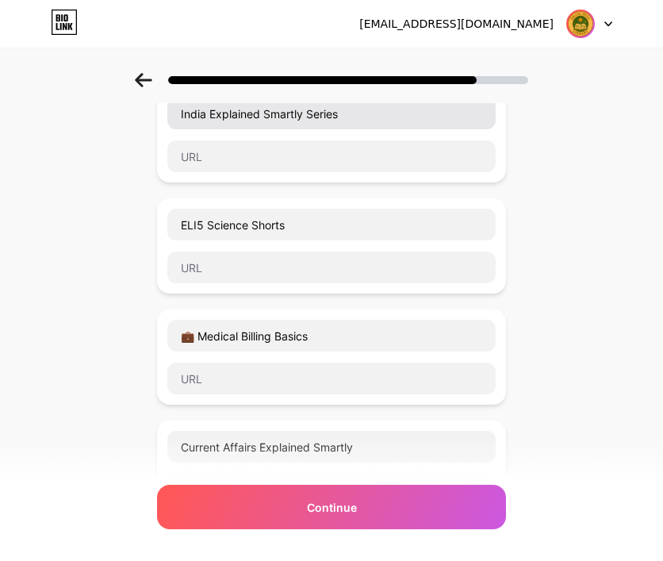
type input "https://youtube.com/playlist?list=PLO545iBUSNicl4P8XjiqELOEEg1AsQ_sw&si=39ktT1i…"
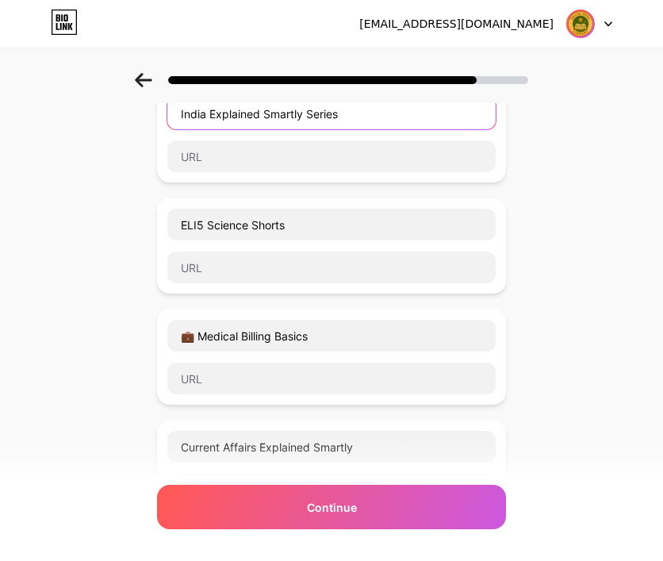
click at [312, 112] on input "India Explained Smartly Series" at bounding box center [331, 114] width 328 height 32
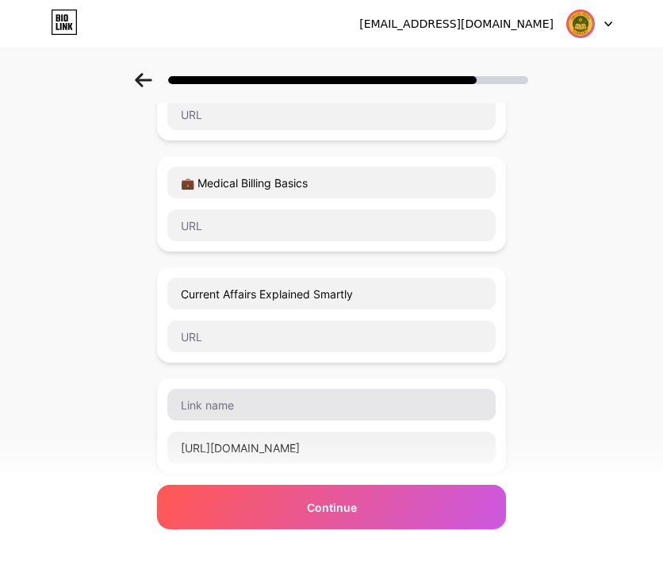
scroll to position [714, 0]
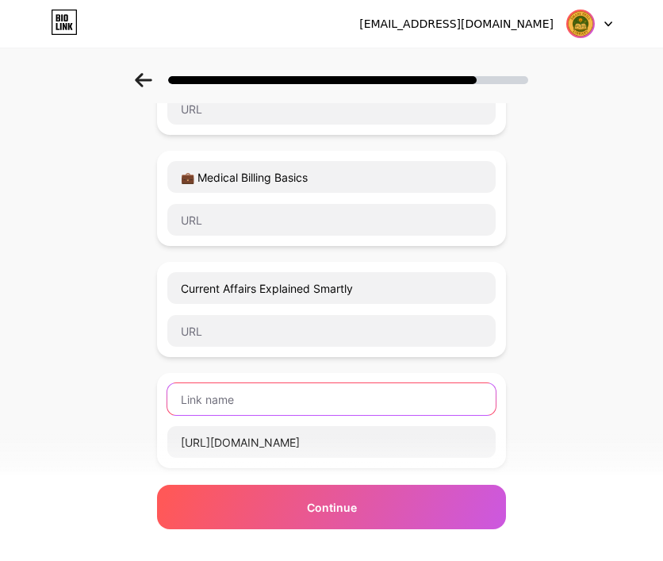
click at [257, 385] on input "text" at bounding box center [331, 399] width 328 height 32
paste input "India Explained Smartly Series"
type input "India Explained Smartly Series (Hindi)"
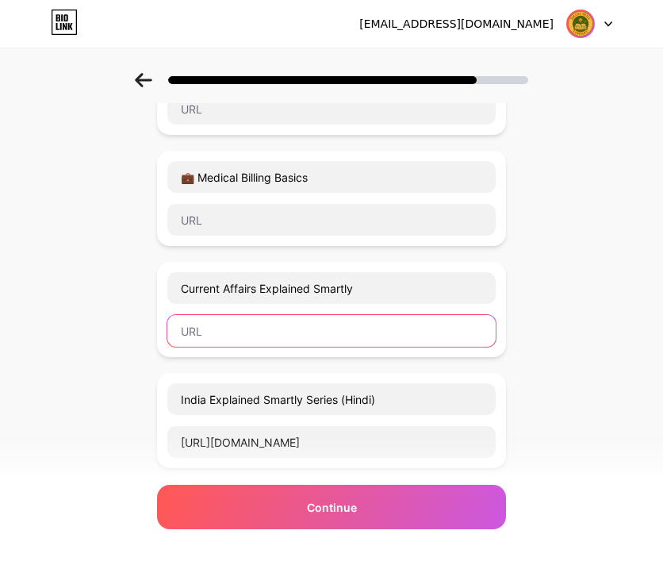
click at [254, 325] on input "text" at bounding box center [331, 331] width 328 height 32
paste input "https://youtube.com/playlist?list=PLO545iBUSNidFoiWCJZVaC5-627leI8Xo&si=zeOA09F…"
type input "https://youtube.com/playlist?list=PLO545iBUSNidFoiWCJZVaC5-627leI8Xo&si=zeOA09F…"
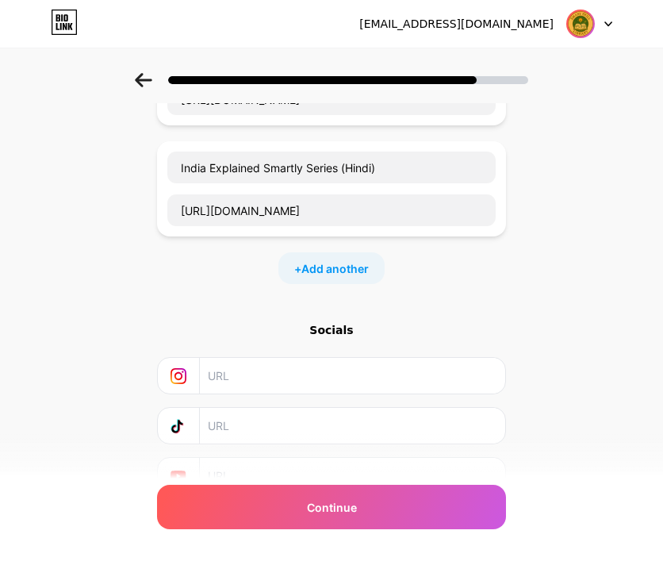
scroll to position [952, 0]
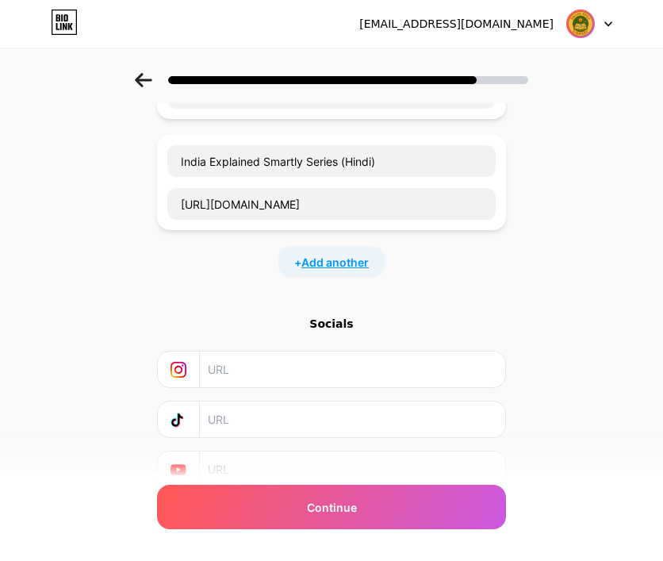
click at [336, 254] on span "Add another" at bounding box center [334, 262] width 67 height 17
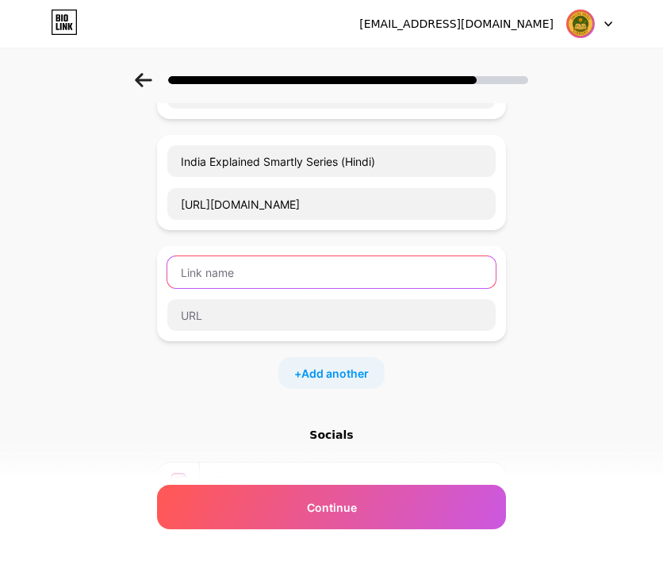
click at [265, 272] on input "text" at bounding box center [331, 272] width 328 height 32
paste input "SMART BITES"
type input "SMART BITES"
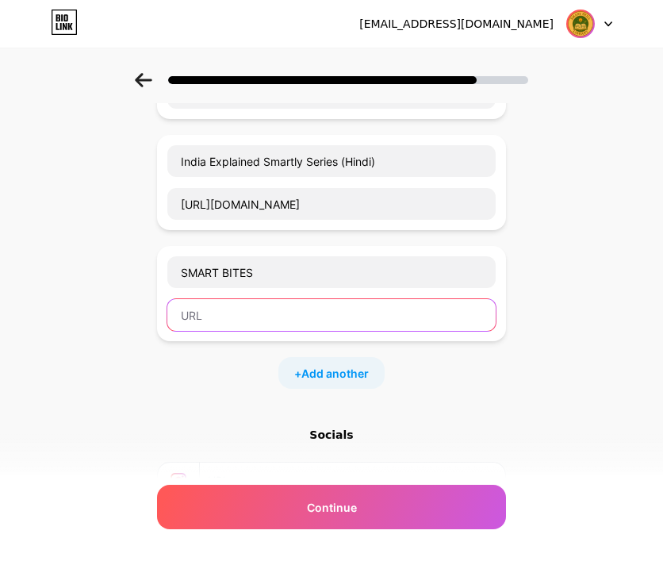
click at [209, 312] on input "text" at bounding box center [331, 315] width 328 height 32
paste input "https://youtube.com/playlist?list=PLO545iBUSNif6KW9AB_C8unhPrxPKCF6B&si=gklewTi…"
type input "https://youtube.com/playlist?list=PLO545iBUSNif6KW9AB_C8unhPrxPKCF6B&si=gklewTi…"
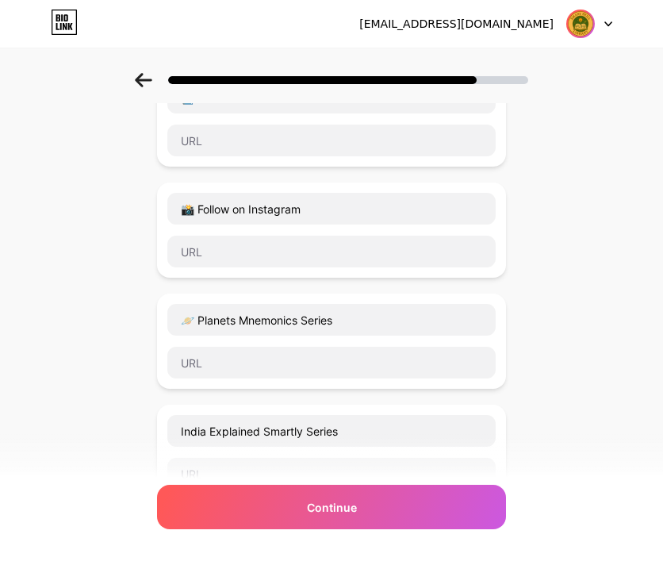
scroll to position [317, 0]
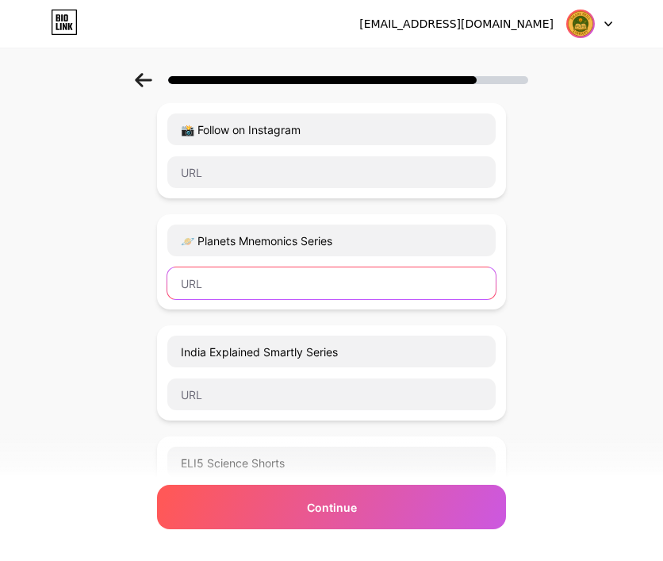
click at [249, 271] on input "text" at bounding box center [331, 283] width 328 height 32
paste input "https://youtube.com/playlist?list=PLO545iBUSNidcsVW9c4apJYgy-TdBJGLQ&si=PYAjX0a…"
type input "https://youtube.com/playlist?list=PLO545iBUSNidcsVW9c4apJYgy-TdBJGLQ&si=PYAjX0a…"
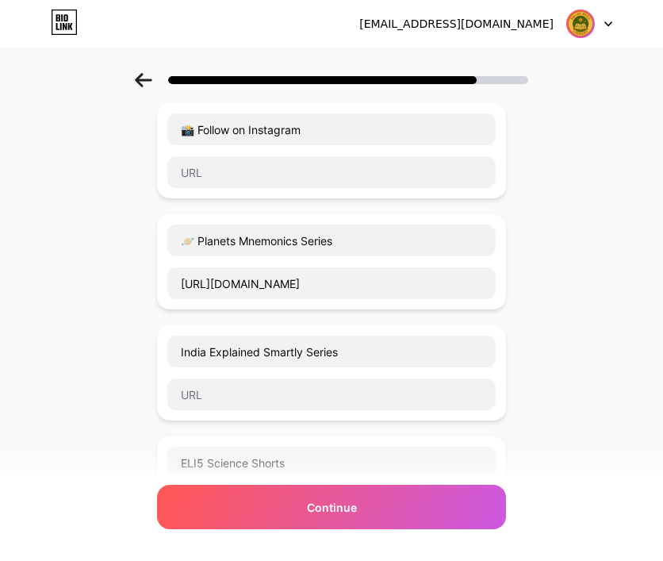
scroll to position [0, 0]
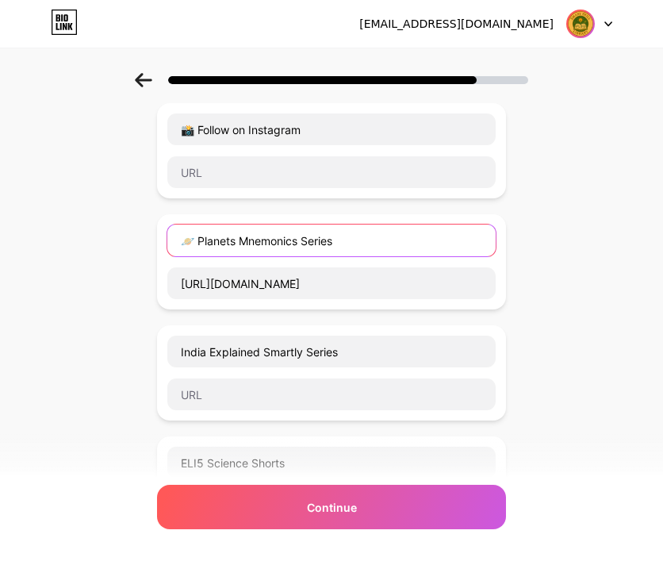
click at [306, 239] on input "🪐 Planets Mnemonics Series" at bounding box center [331, 240] width 328 height 32
click at [254, 237] on input "🪐 Planets Mnemonics Series" at bounding box center [331, 240] width 328 height 32
drag, startPoint x: 206, startPoint y: 238, endPoint x: 370, endPoint y: 240, distance: 164.2
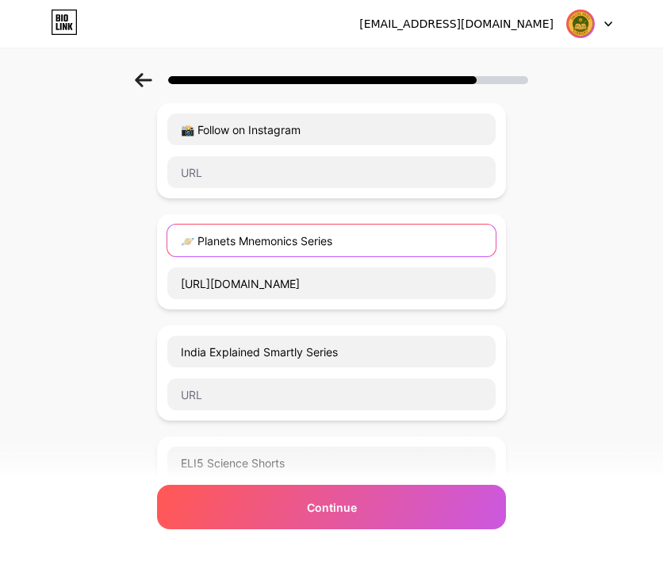
click at [370, 240] on input "🪐 Planets Mnemonics Series" at bounding box center [331, 240] width 328 height 32
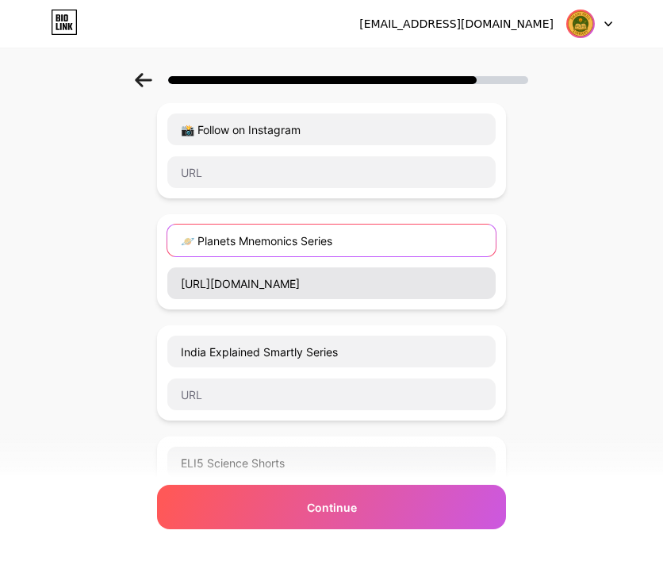
paste input "and Fun fact"
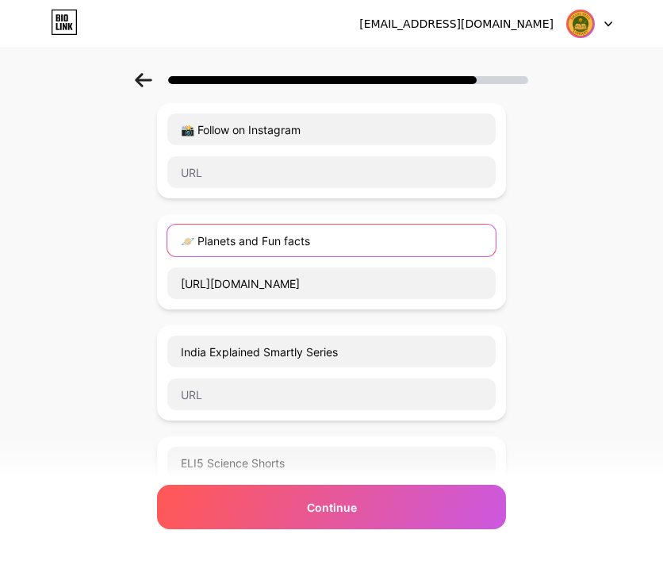
type input "🪐 Planets and Fun facts"
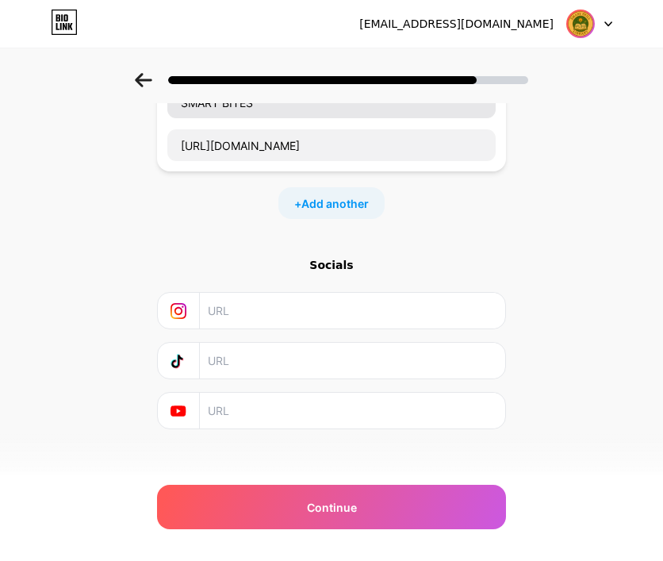
scroll to position [1125, 0]
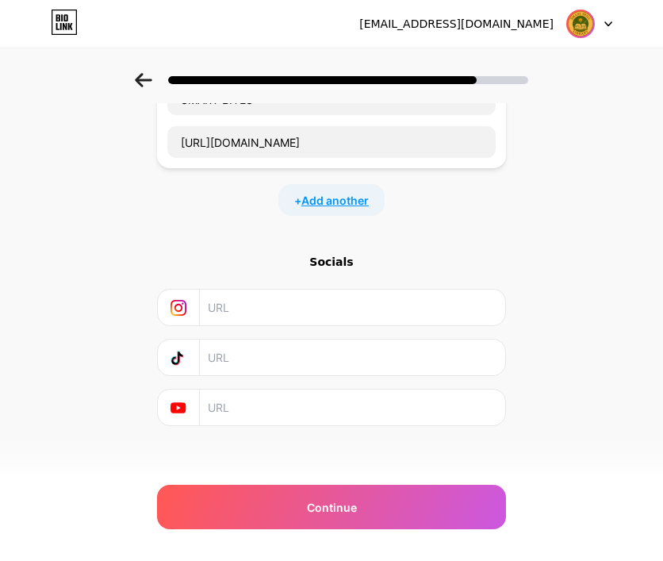
click at [343, 194] on span "Add another" at bounding box center [334, 200] width 67 height 17
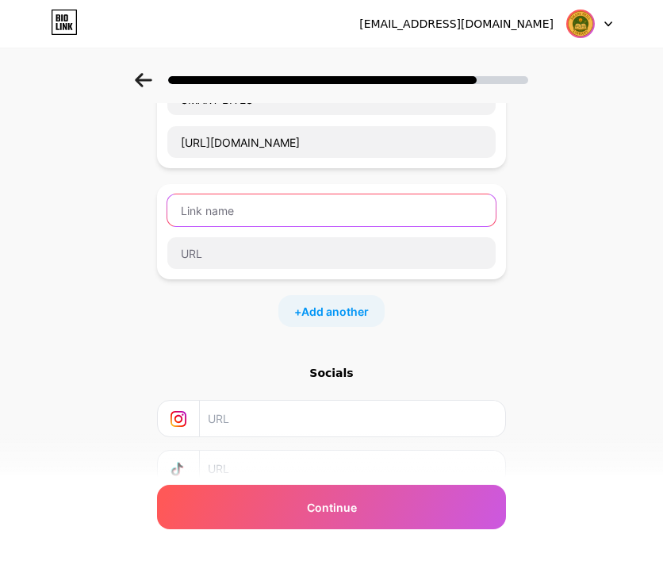
click at [220, 209] on input "text" at bounding box center [331, 210] width 328 height 32
paste input "Learn from Mnemonics"
type input "Learn from Mnemonics"
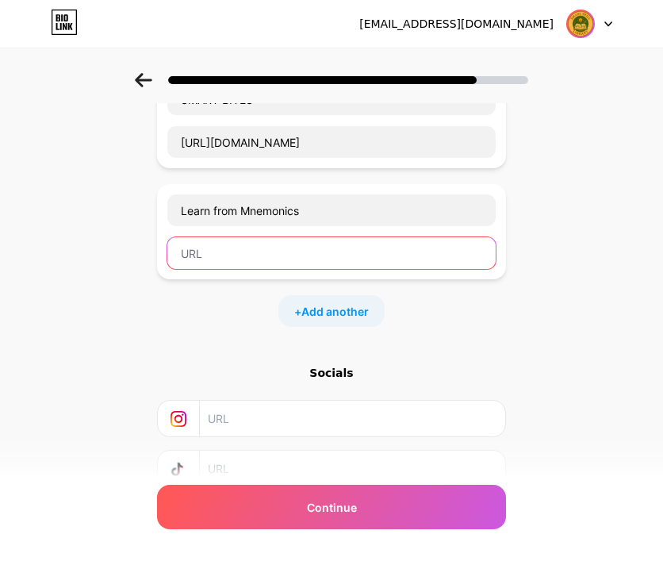
click at [270, 244] on input "text" at bounding box center [331, 253] width 328 height 32
paste input "https://youtube.com/playlist?list=PLO545iBUSNic1XONkvGXpcp3qeBp5AC3Z&si=VbyHNWR…"
type input "https://youtube.com/playlist?list=PLO545iBUSNic1XONkvGXpcp3qeBp5AC3Z&si=VbyHNWR…"
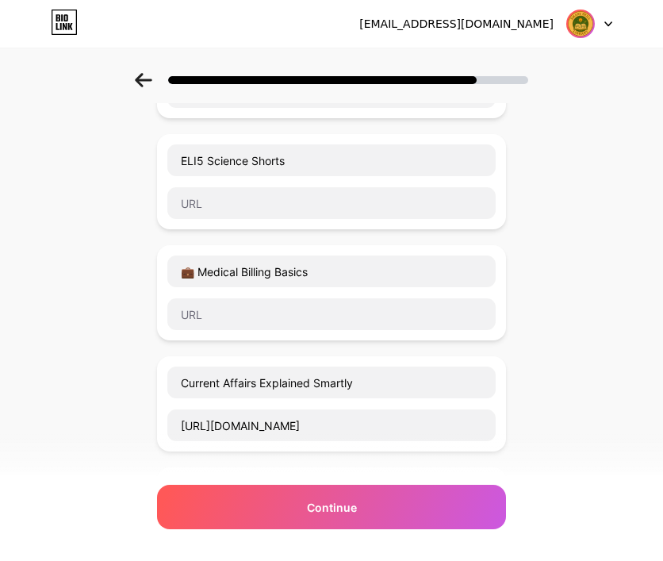
scroll to position [570, 0]
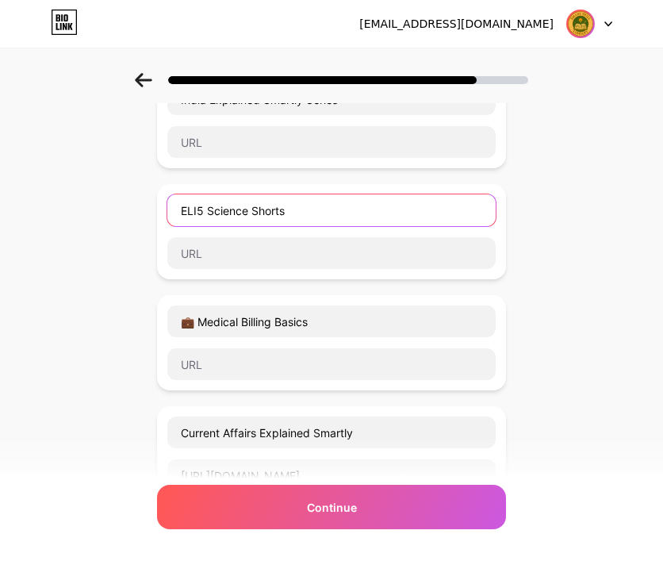
click at [245, 207] on input "ELI5 Science Shorts" at bounding box center [331, 210] width 328 height 32
paste input "xplain Like I’m 5"
type input "Explain Like I’m 5"
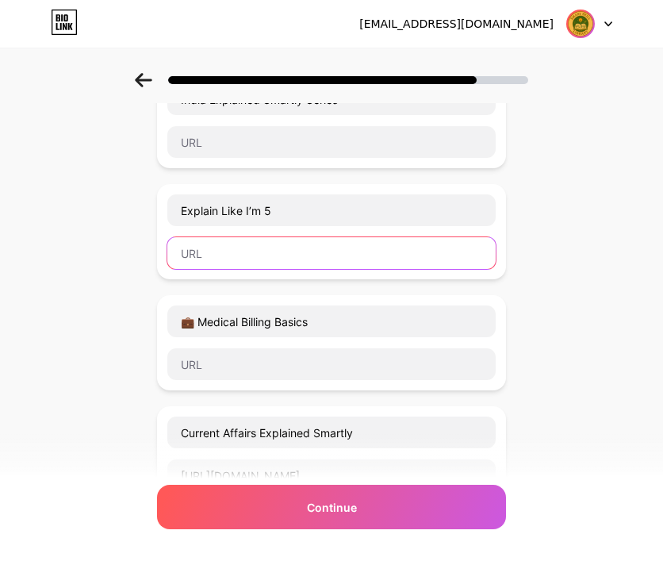
click at [228, 245] on input "text" at bounding box center [331, 253] width 328 height 32
paste input "https://youtube.com/playlist?list=PLO545iBUSNidwC8aaCdkYHkLSdp9u2Del&si=nZJ2Lld…"
type input "https://youtube.com/playlist?list=PLO545iBUSNidwC8aaCdkYHkLSdp9u2Del&si=nZJ2Lld…"
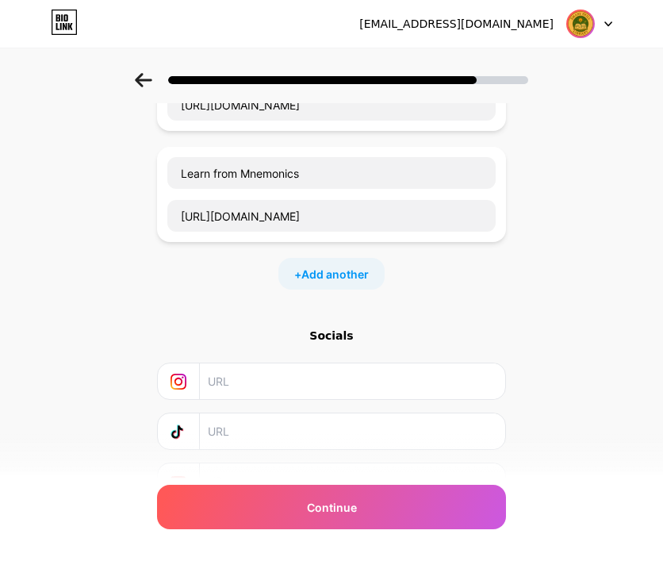
scroll to position [1235, 0]
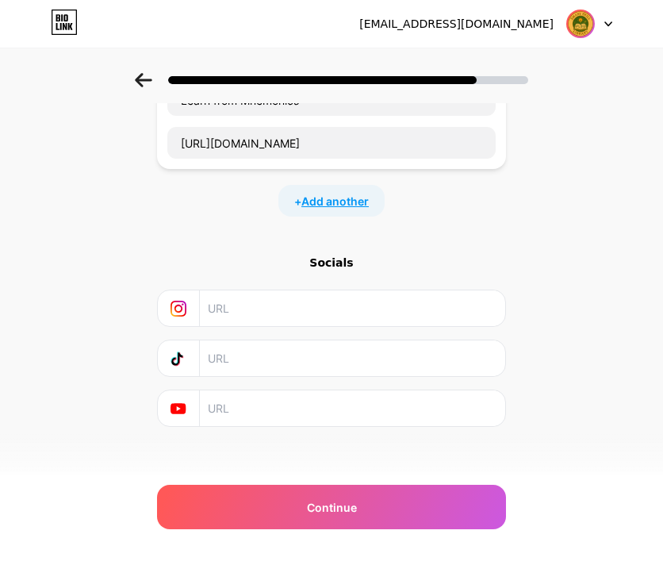
click at [339, 200] on span "Add another" at bounding box center [334, 201] width 67 height 17
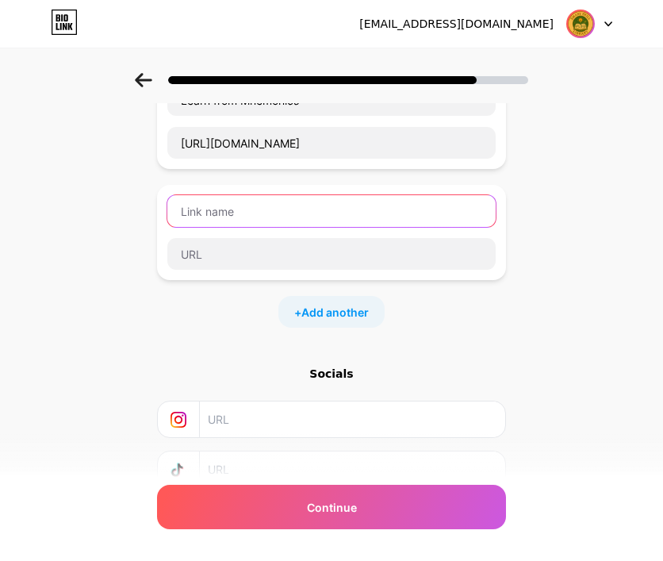
click at [267, 207] on input "text" at bounding box center [331, 211] width 328 height 32
paste input "Explain Like I’m 5 (Hindi)"
type input "Explain Like I’m 5 (Hindi)"
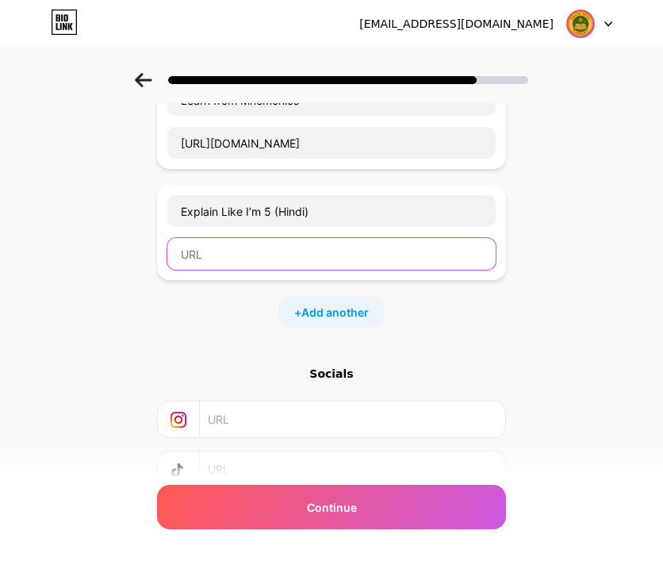
click at [251, 245] on input "text" at bounding box center [331, 254] width 328 height 32
paste input "https://youtube.com/playlist?list=PLO545iBUSNifStrJS-t0ft1nyFwYGiMG6&si=rAb_cN0…"
type input "https://youtube.com/playlist?list=PLO545iBUSNifStrJS-t0ft1nyFwYGiMG6&si=rAb_cN0…"
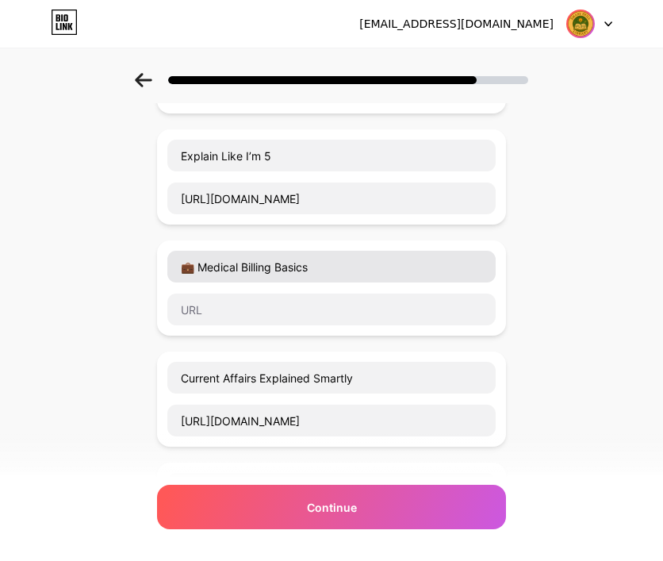
scroll to position [601, 0]
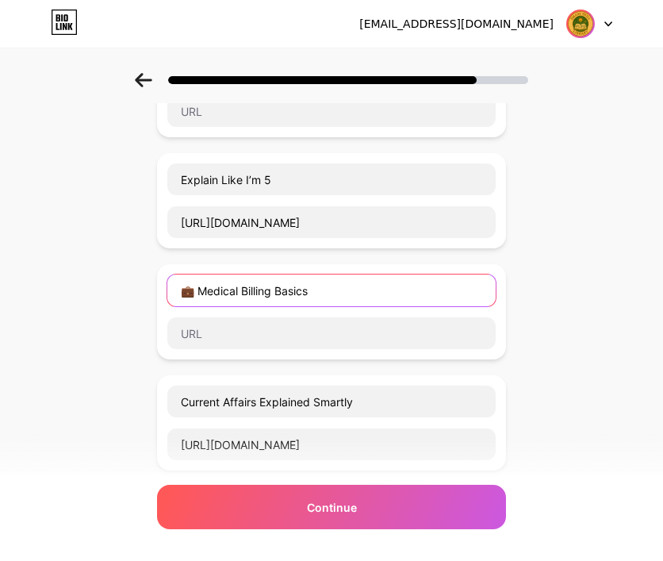
click at [291, 286] on input "💼 Medical Billing Basics" at bounding box center [331, 290] width 328 height 32
drag, startPoint x: 203, startPoint y: 282, endPoint x: 340, endPoint y: 282, distance: 136.4
click at [340, 282] on input "💼 Medical Billing Basics" at bounding box center [331, 290] width 328 height 32
paste input "Made Easy"
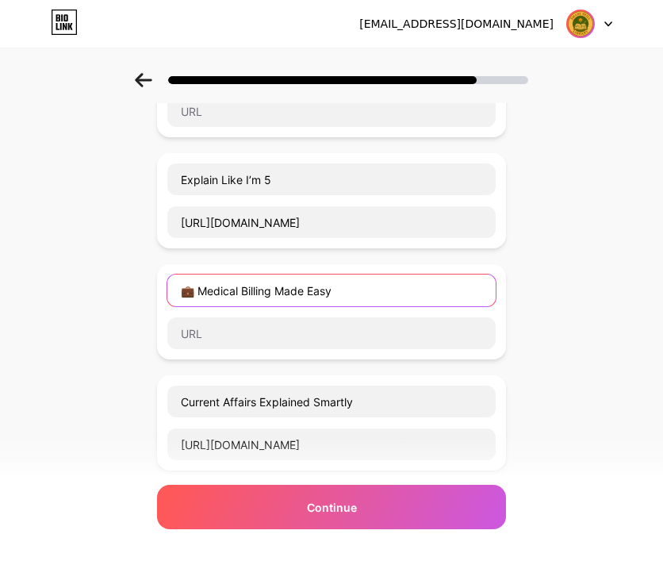
type input "💼 Medical Billing Made Easy"
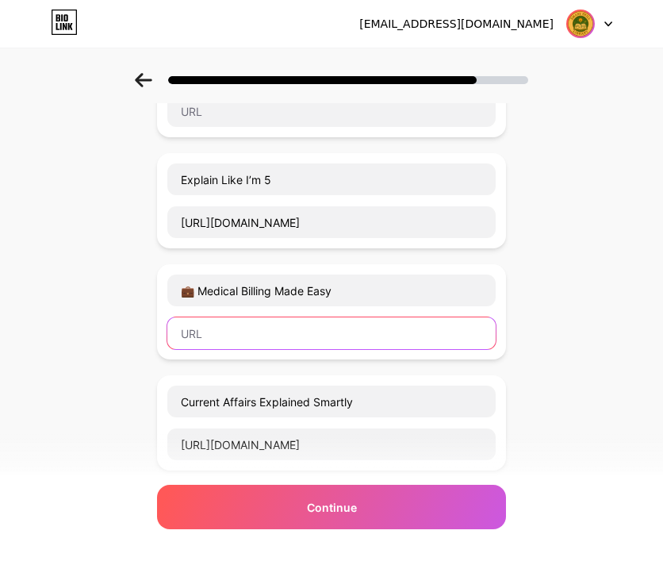
click at [197, 332] on input "text" at bounding box center [331, 333] width 328 height 32
paste input "https://youtube.com/playlist?list=PLO545iBUSNidux2gIbkbMhtX0xlX0GxL_&si=kn7eYB7…"
type input "https://youtube.com/playlist?list=PLO545iBUSNidux2gIbkbMhtX0xlX0GxL_&si=kn7eYB7…"
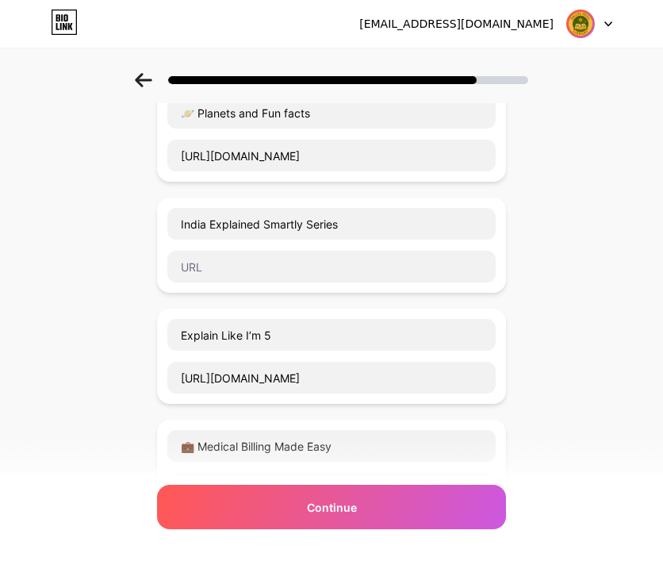
scroll to position [442, 0]
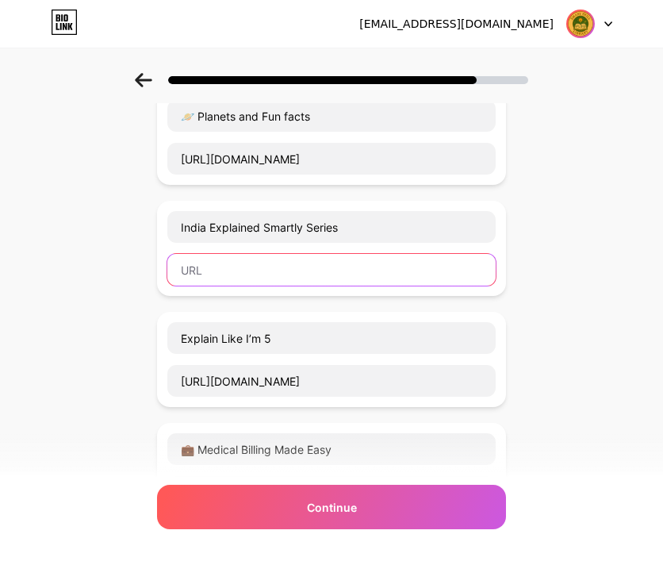
click at [231, 272] on input "text" at bounding box center [331, 270] width 328 height 32
paste input "https://youtube.com/playlist?list=PLO545iBUSNieqWjCHA9gJ218MZ12u3_zs&si=H-iUYkR…"
type input "https://youtube.com/playlist?list=PLO545iBUSNieqWjCHA9gJ218MZ12u3_zs&si=H-iUYkR…"
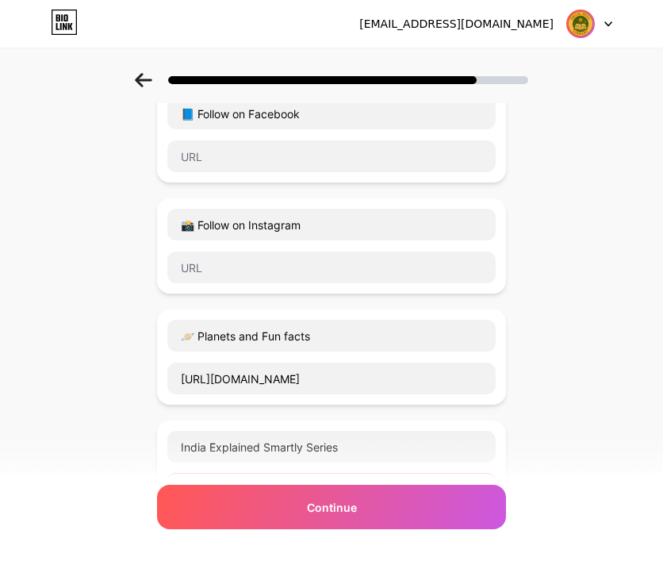
scroll to position [125, 0]
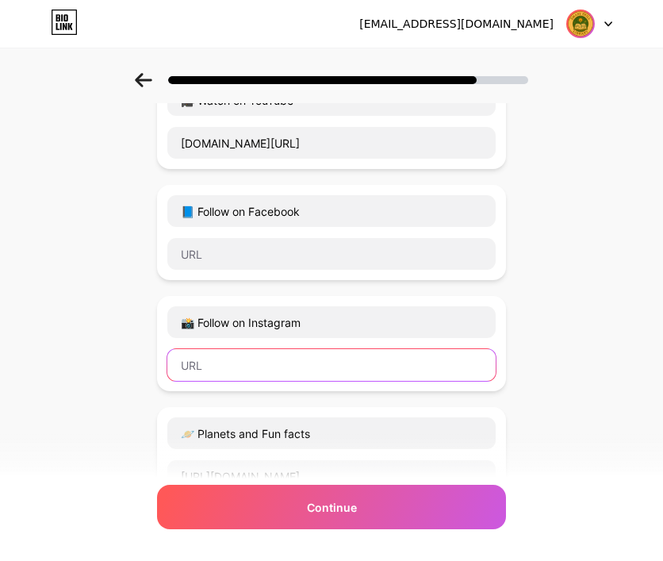
click at [230, 363] on input "text" at bounding box center [331, 365] width 328 height 32
paste input "https://instagram.com/smartskilllibrary"
type input "https://instagram.com/smartskilllibrary"
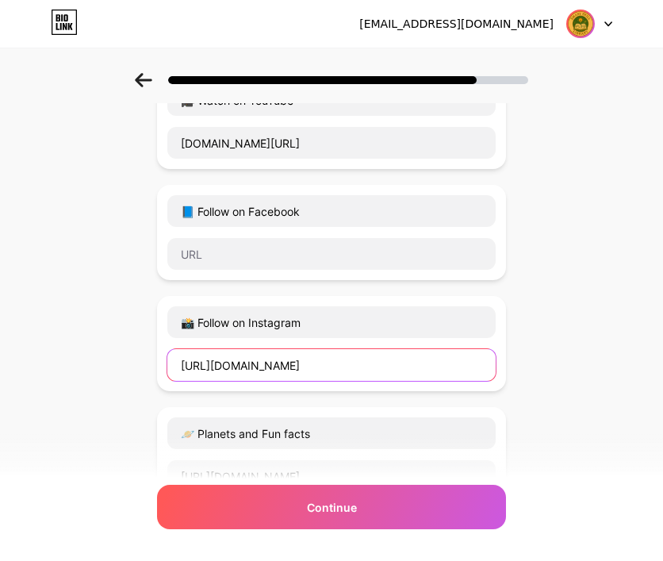
click at [334, 365] on input "https://instagram.com/smartskilllibrary" at bounding box center [331, 365] width 328 height 32
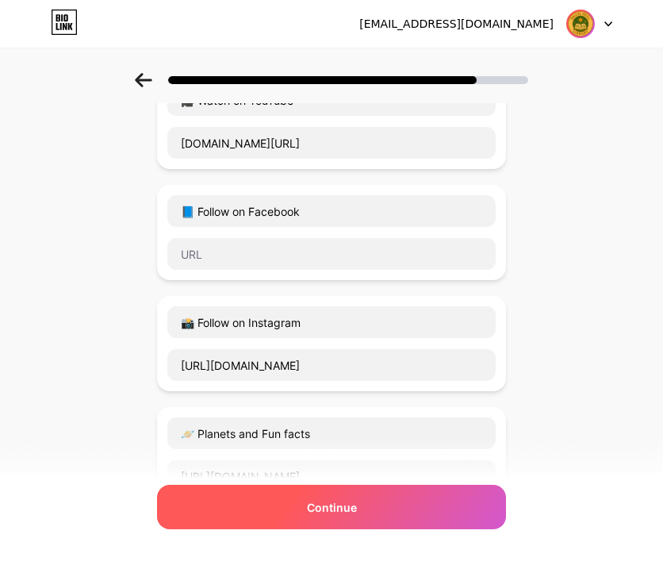
click at [320, 523] on div "Continue" at bounding box center [331, 507] width 349 height 44
click at [333, 505] on span "Continue" at bounding box center [332, 507] width 50 height 17
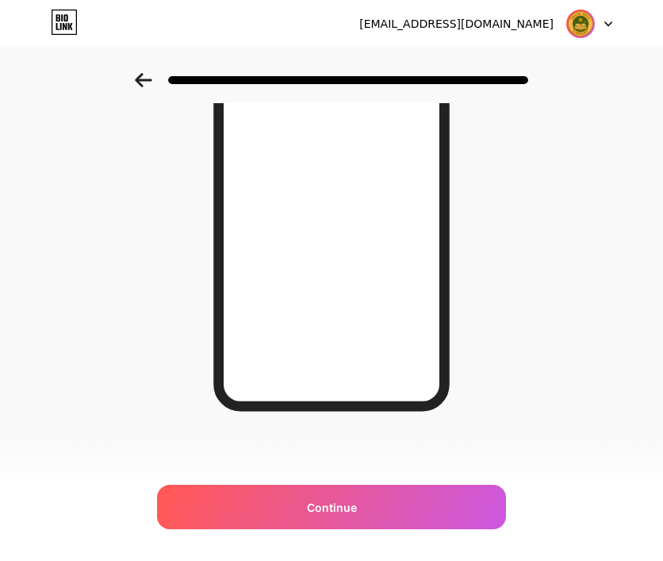
scroll to position [0, 0]
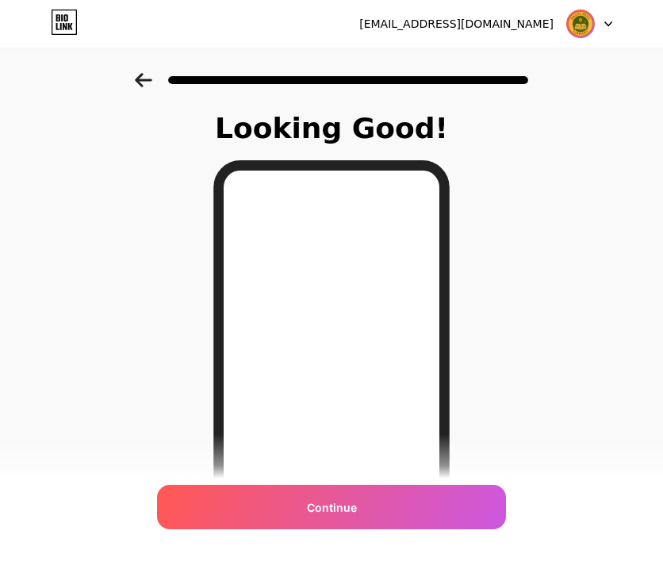
click at [146, 83] on icon at bounding box center [143, 80] width 17 height 14
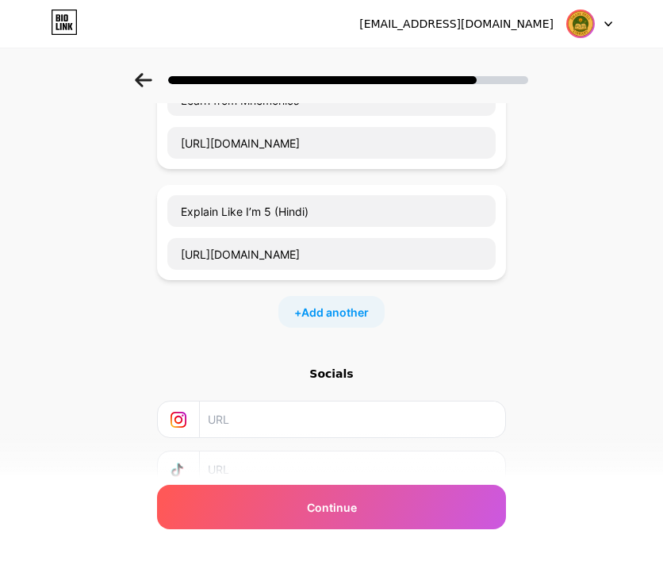
scroll to position [1235, 0]
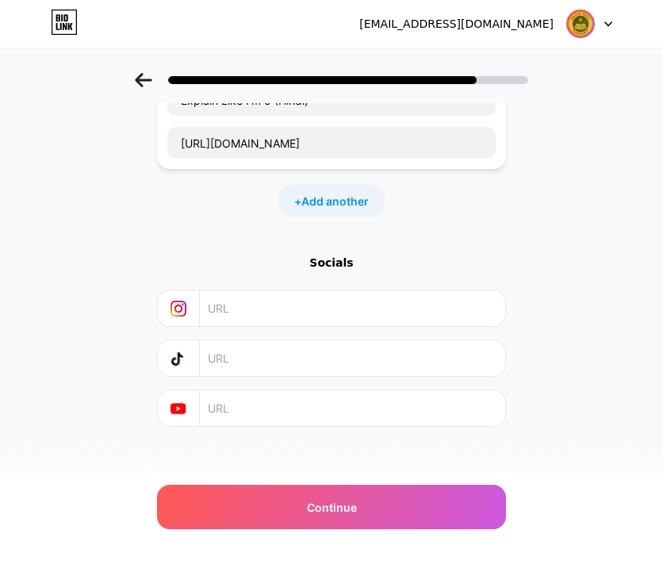
click at [245, 297] on input "text" at bounding box center [352, 308] width 288 height 36
click at [336, 259] on div "Socials" at bounding box center [331, 263] width 349 height 16
copy div "Socials"
click at [276, 311] on input "text" at bounding box center [352, 308] width 288 height 36
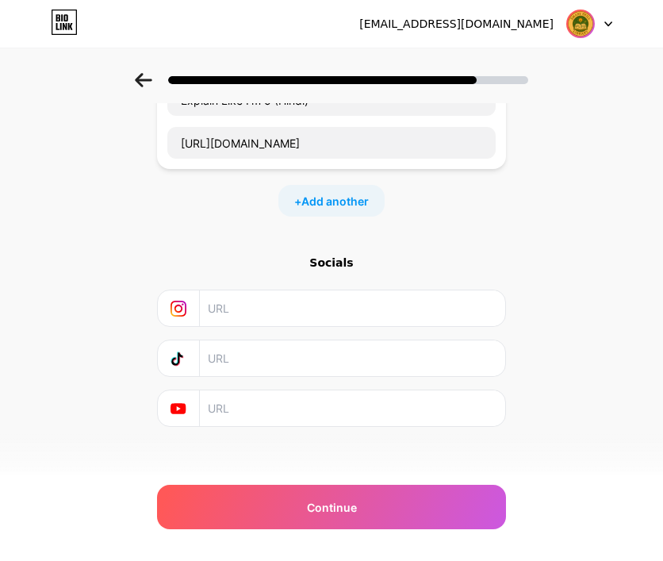
paste input "https://instagram.com/smartskilllibrary"
type input "https://instagram.com/smartskilllibrary"
click at [240, 397] on input "text" at bounding box center [352, 408] width 288 height 36
paste input "www.youtube.com/@SmartSkillLibrary"
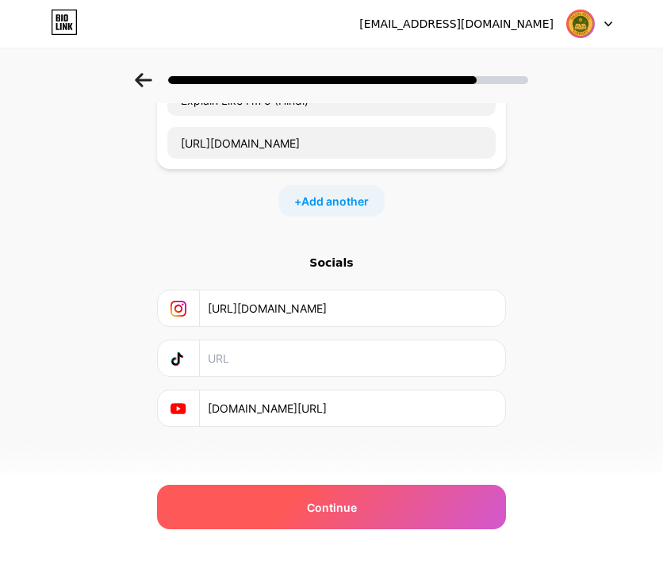
type input "www.youtube.com/@SmartSkillLibrary"
click at [340, 508] on span "Continue" at bounding box center [332, 507] width 50 height 17
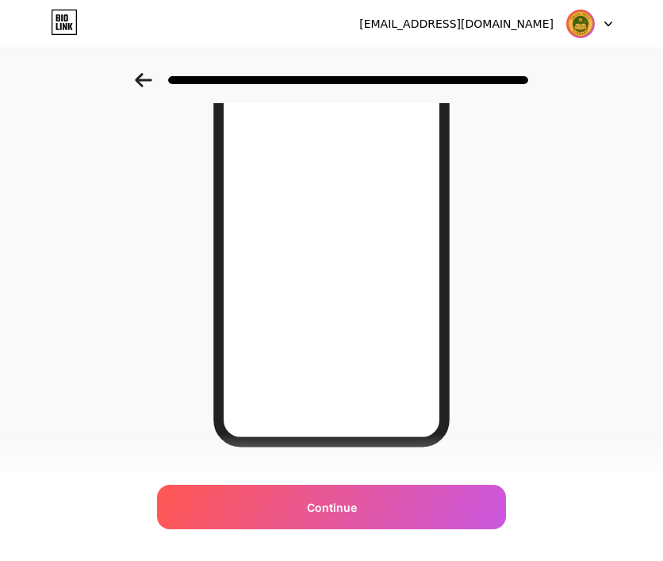
scroll to position [236, 0]
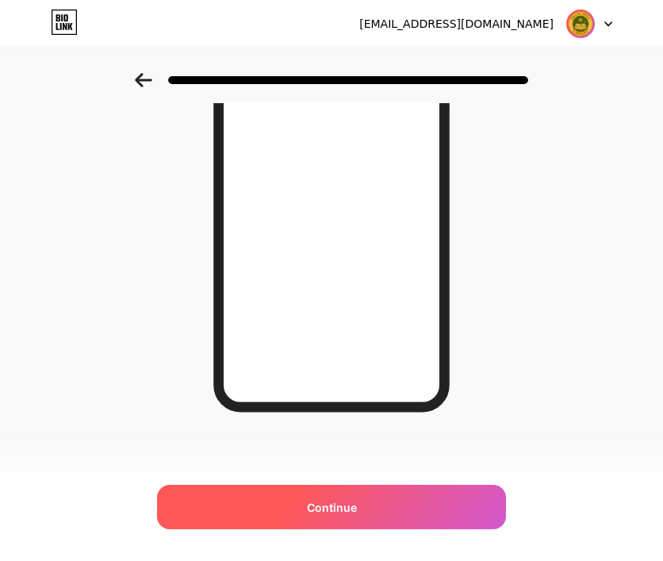
click at [322, 515] on div "Continue" at bounding box center [331, 507] width 349 height 44
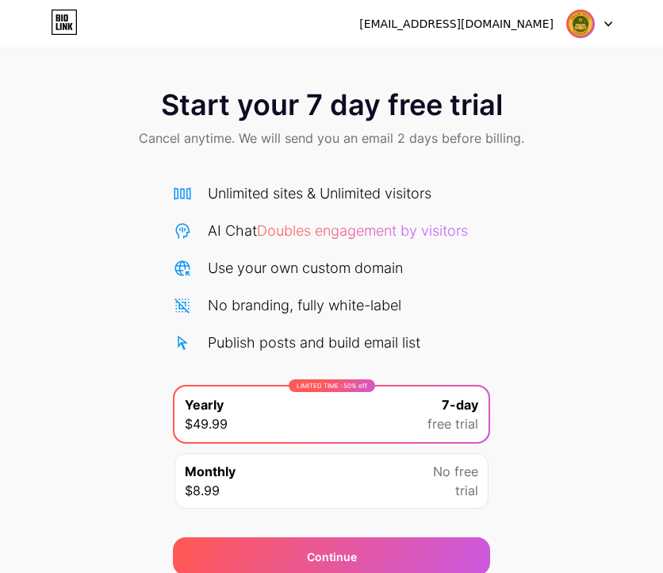
click at [285, 100] on span "Start your 7 day free trial" at bounding box center [332, 105] width 342 height 32
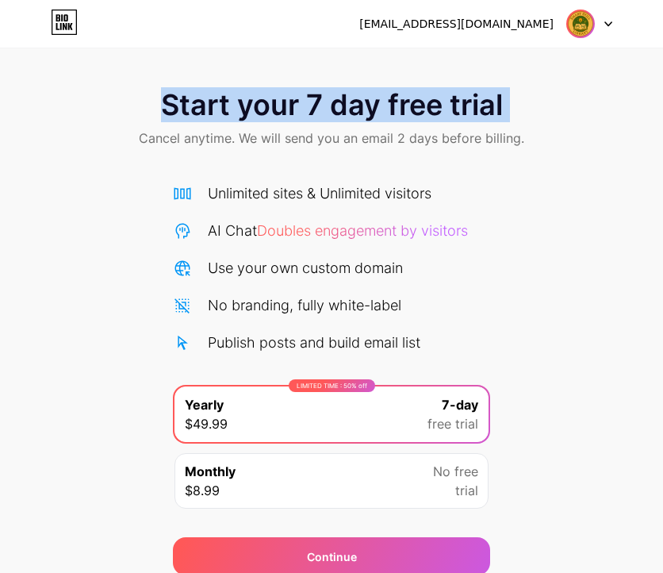
click at [285, 100] on span "Start your 7 day free trial" at bounding box center [332, 105] width 342 height 32
copy div "Start your 7 day free trial"
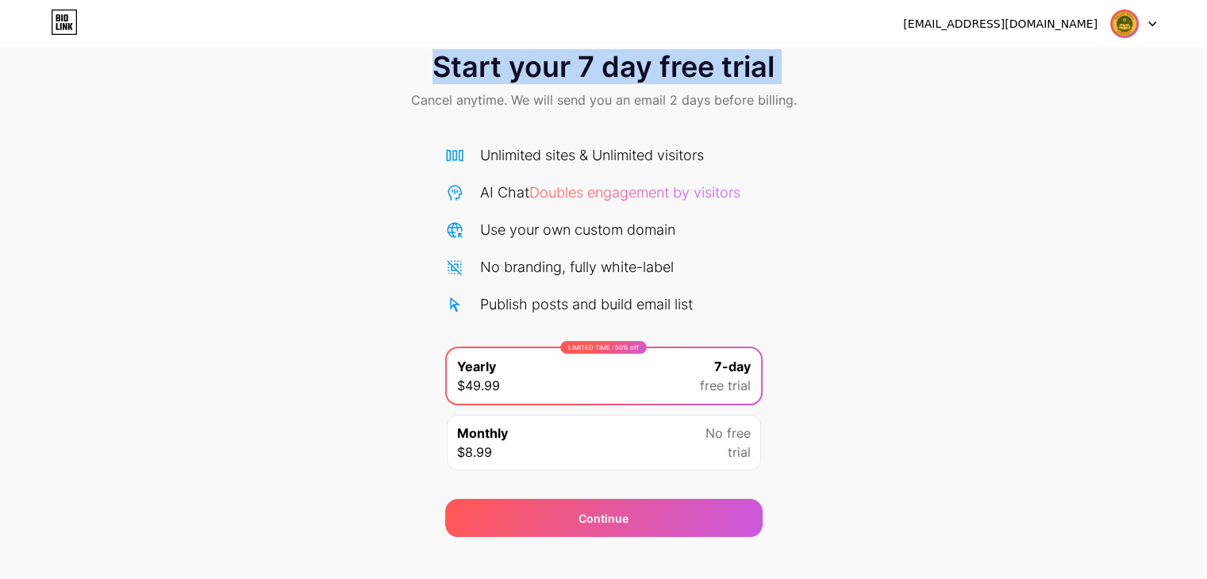
scroll to position [59, 0]
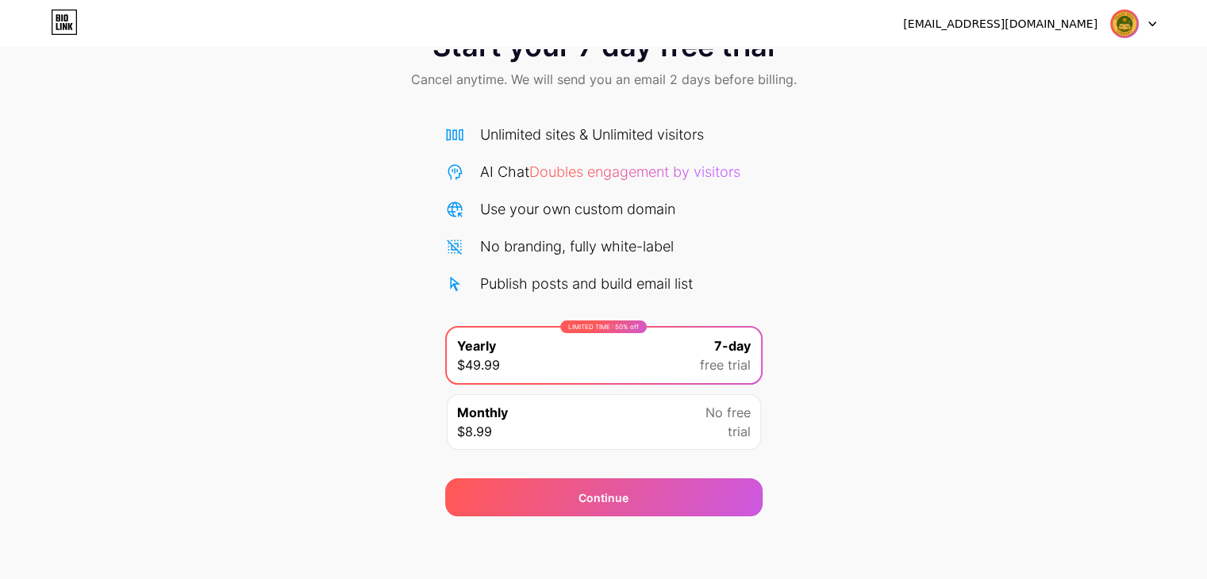
click at [522, 420] on div "Monthly $8.99 No free trial" at bounding box center [604, 422] width 314 height 56
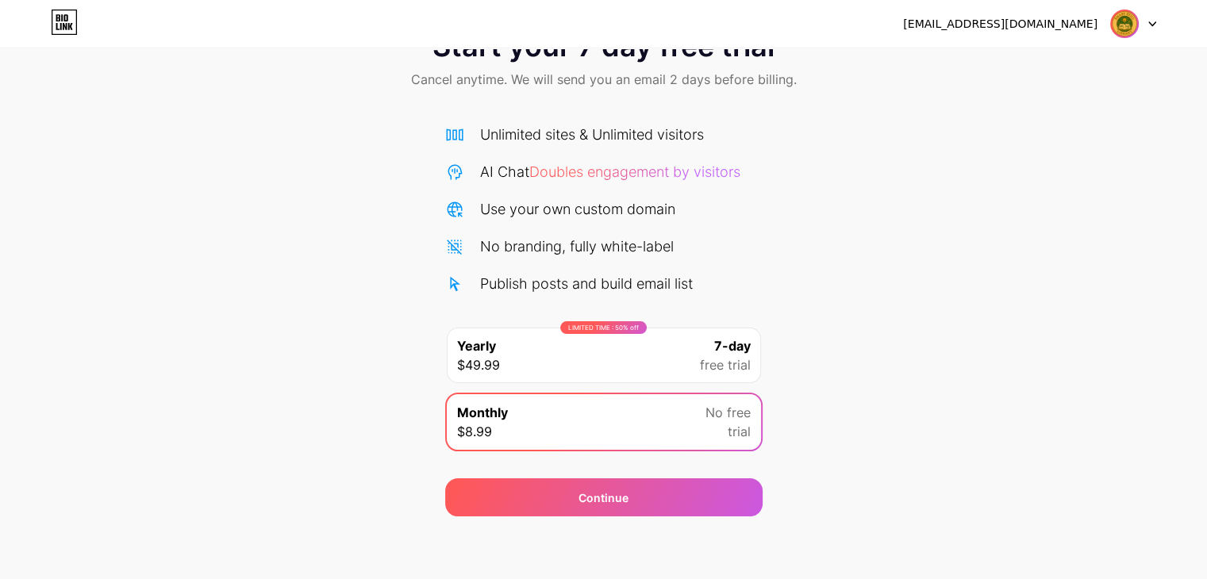
click at [114, 234] on div "Start your 7 day free trial Cancel anytime. We will send you an email 2 days be…" at bounding box center [603, 265] width 1207 height 502
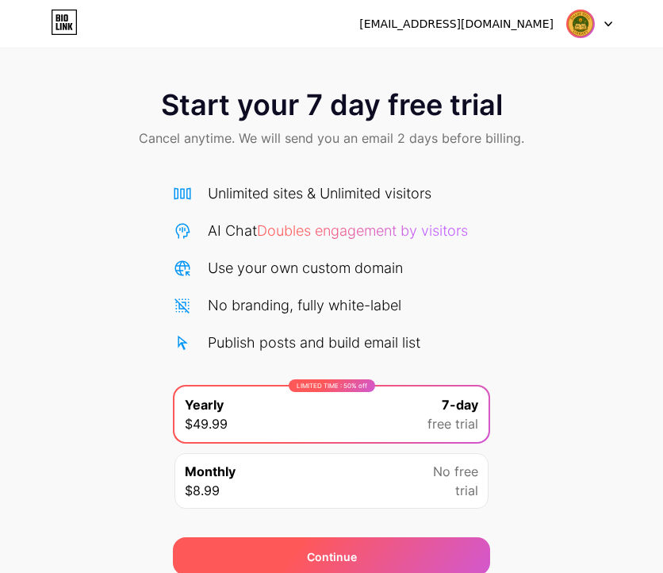
click at [331, 560] on span "Continue" at bounding box center [332, 556] width 50 height 17
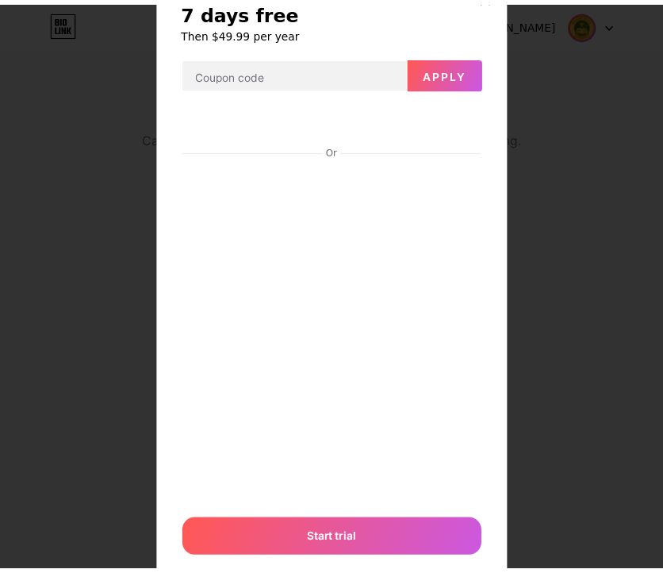
scroll to position [45, 0]
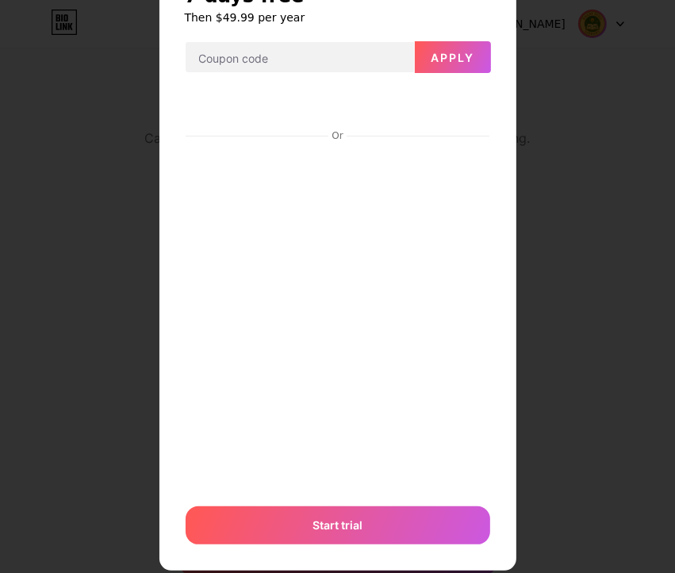
click at [115, 229] on div at bounding box center [337, 241] width 675 height 573
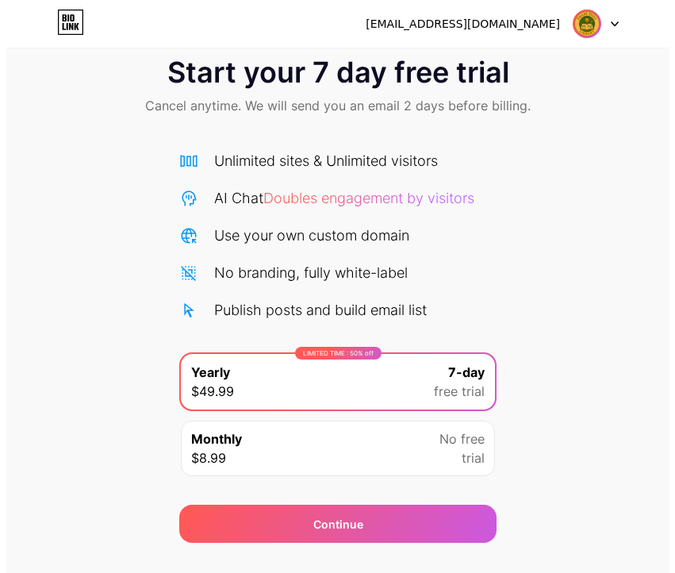
scroll to position [64, 0]
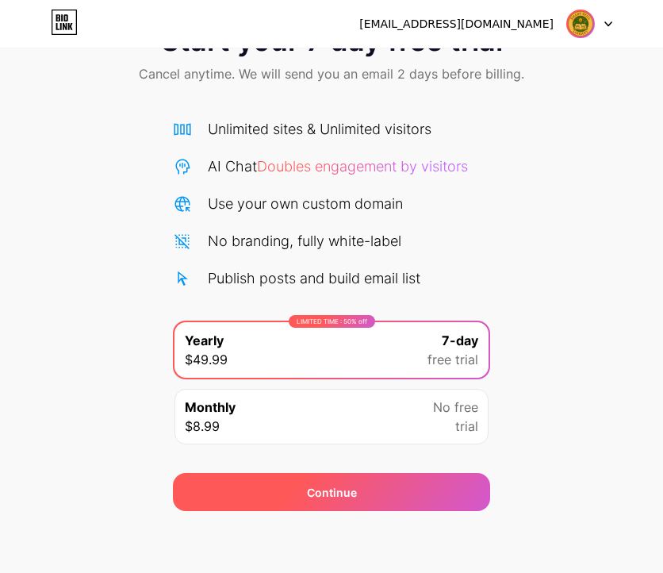
click at [386, 496] on div "Continue" at bounding box center [331, 492] width 317 height 38
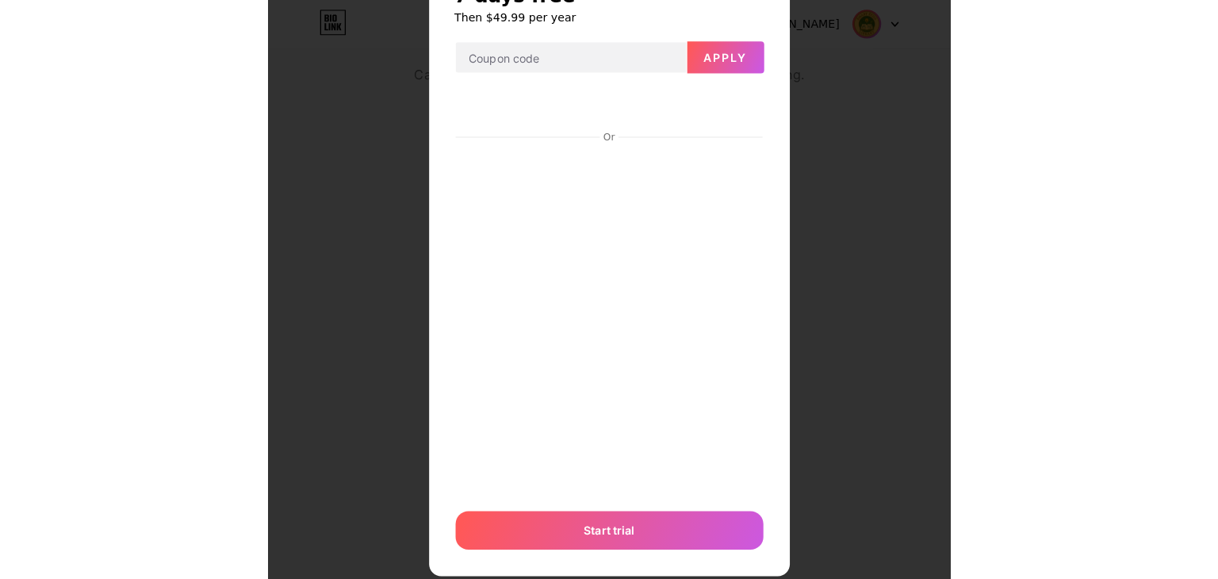
scroll to position [59, 0]
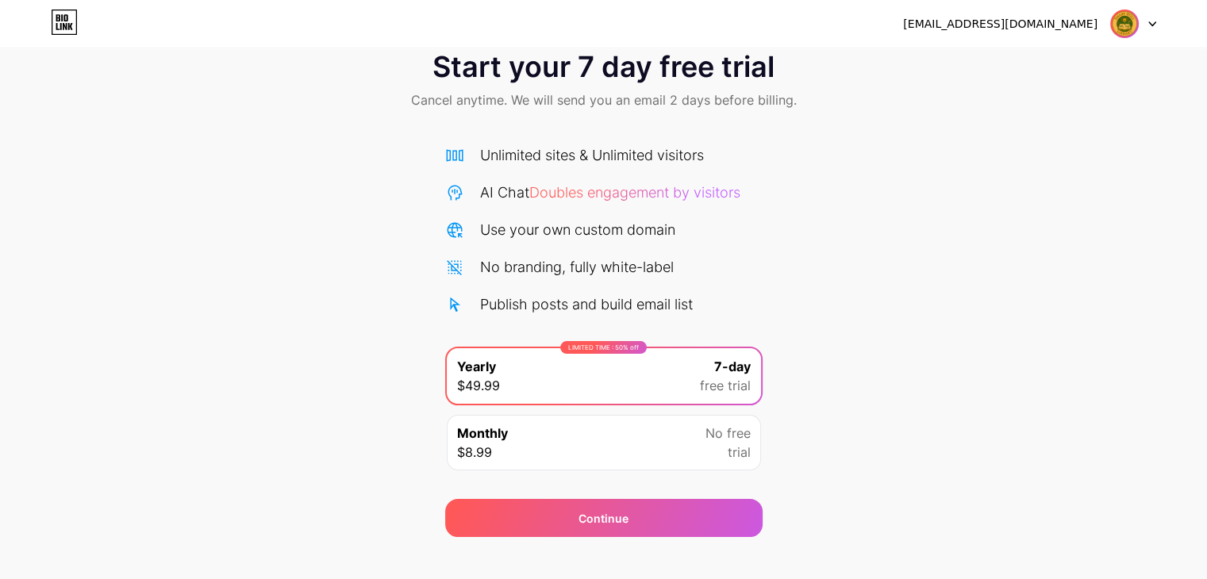
scroll to position [59, 0]
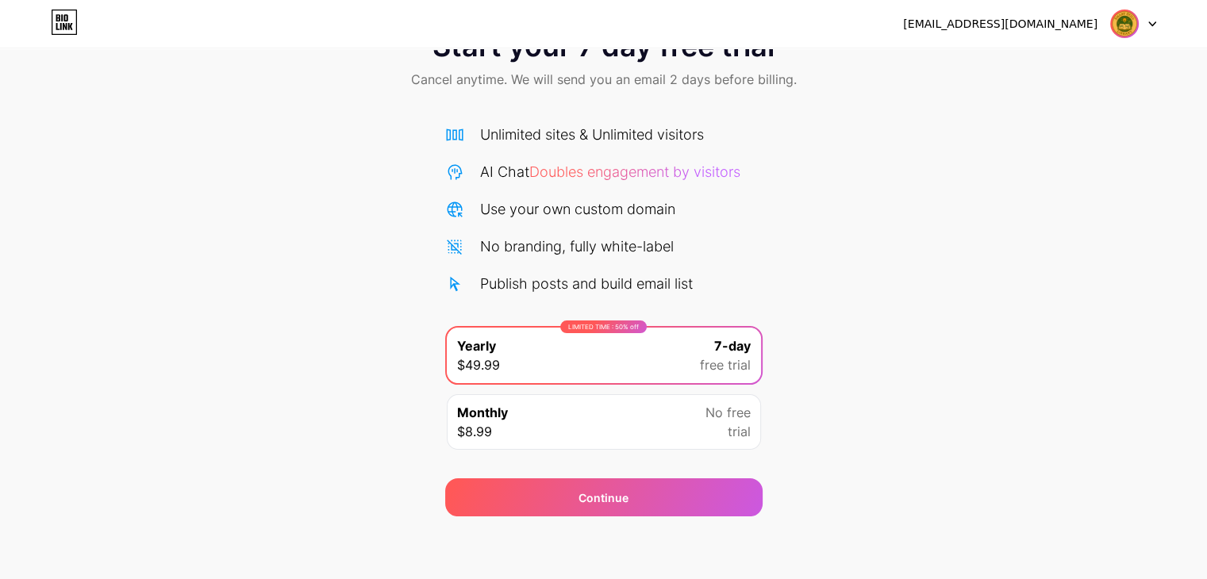
click at [1145, 27] on div at bounding box center [1133, 24] width 46 height 29
click at [980, 334] on div "Start your 7 day free trial Cancel anytime. We will send you an email 2 days be…" at bounding box center [603, 265] width 1207 height 502
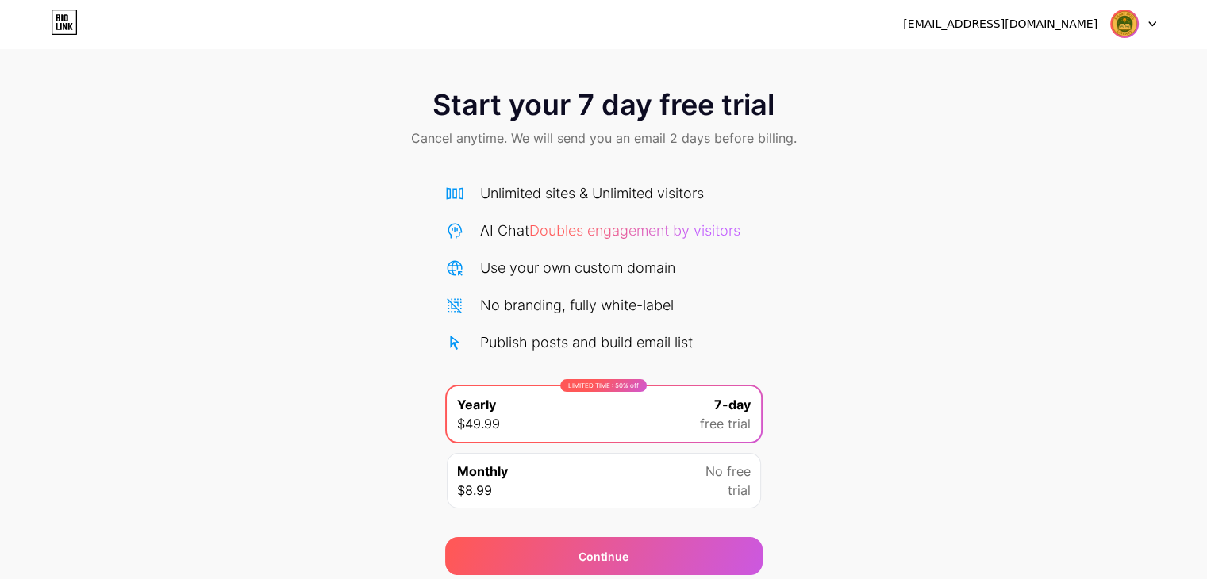
click at [1157, 29] on div "imgmedia1@gmail.com Logout" at bounding box center [603, 24] width 1207 height 29
click at [1151, 18] on div at bounding box center [1133, 24] width 46 height 29
click at [976, 64] on li "Logout" at bounding box center [1056, 65] width 197 height 43
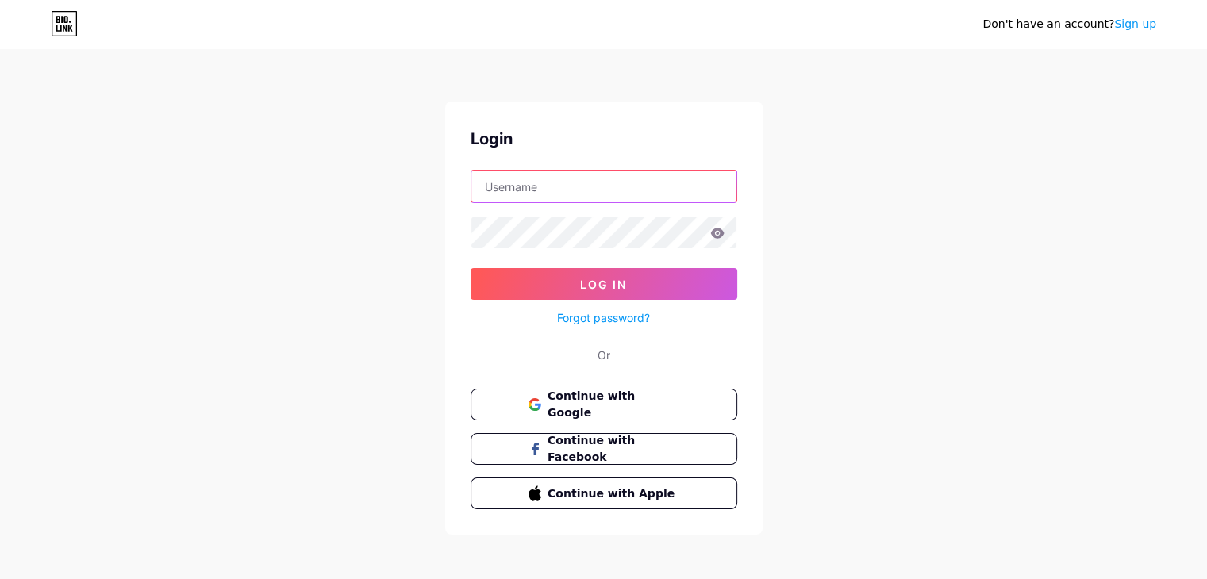
type input "[EMAIL_ADDRESS][DOMAIN_NAME]"
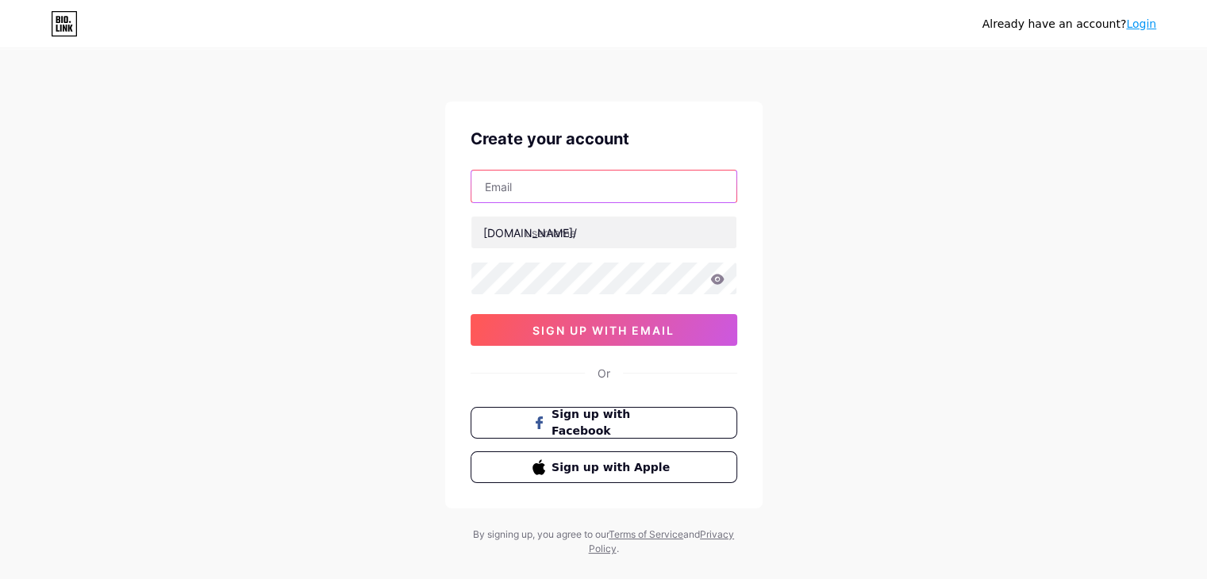
type input "[EMAIL_ADDRESS][DOMAIN_NAME]"
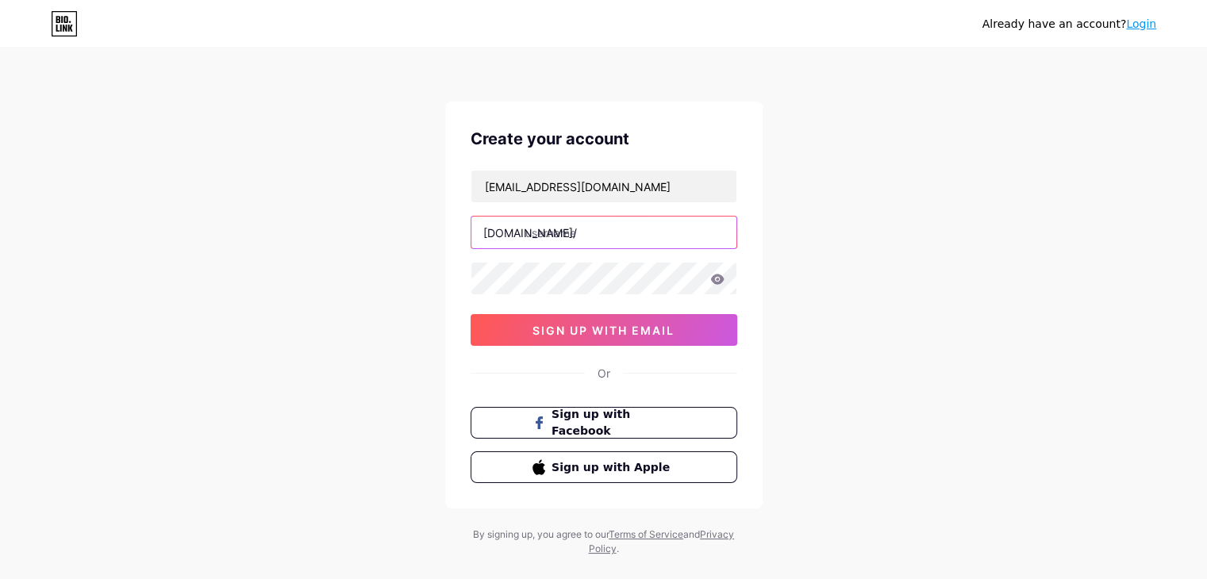
click at [584, 238] on input "text" at bounding box center [603, 233] width 265 height 32
click at [594, 232] on input "text" at bounding box center [603, 233] width 265 height 32
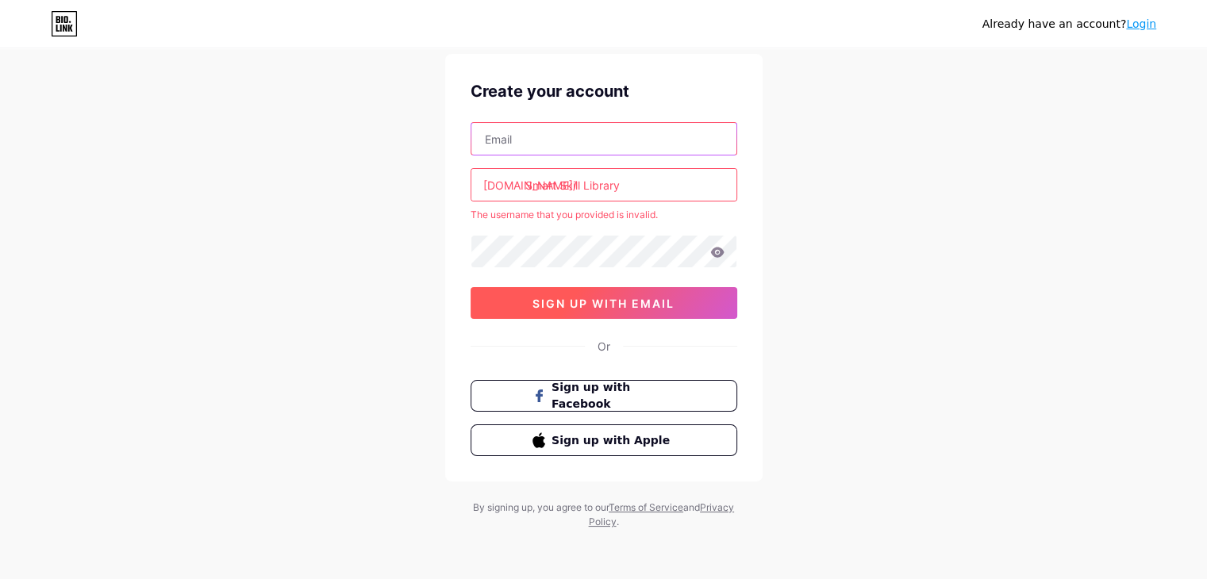
type input "[EMAIL_ADDRESS][DOMAIN_NAME]"
click at [595, 311] on button "sign up with email" at bounding box center [603, 303] width 267 height 32
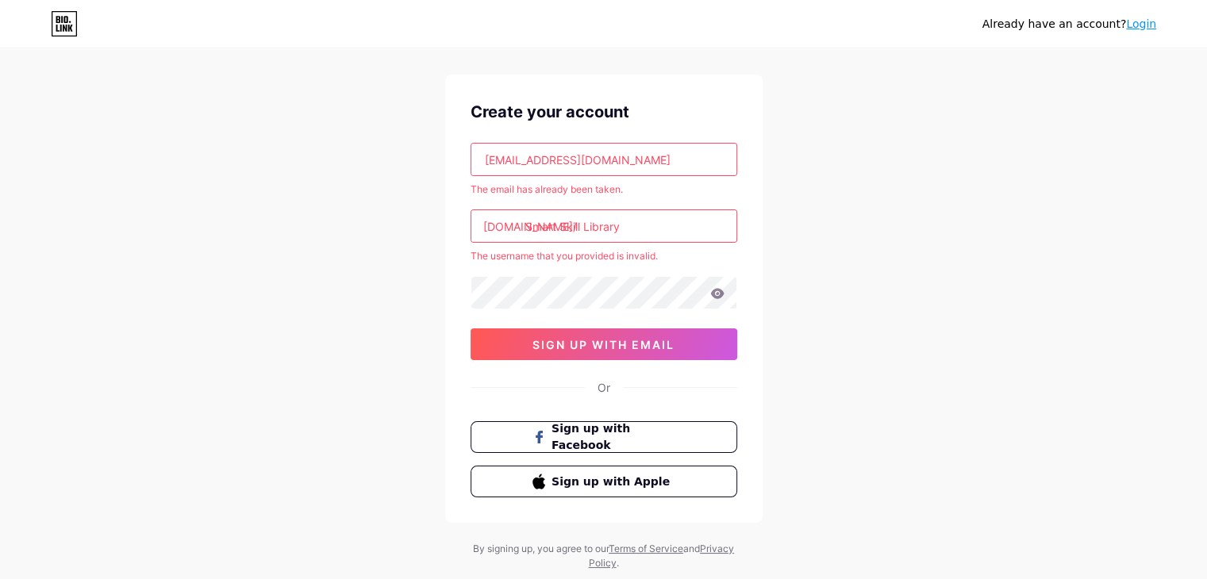
scroll to position [48, 0]
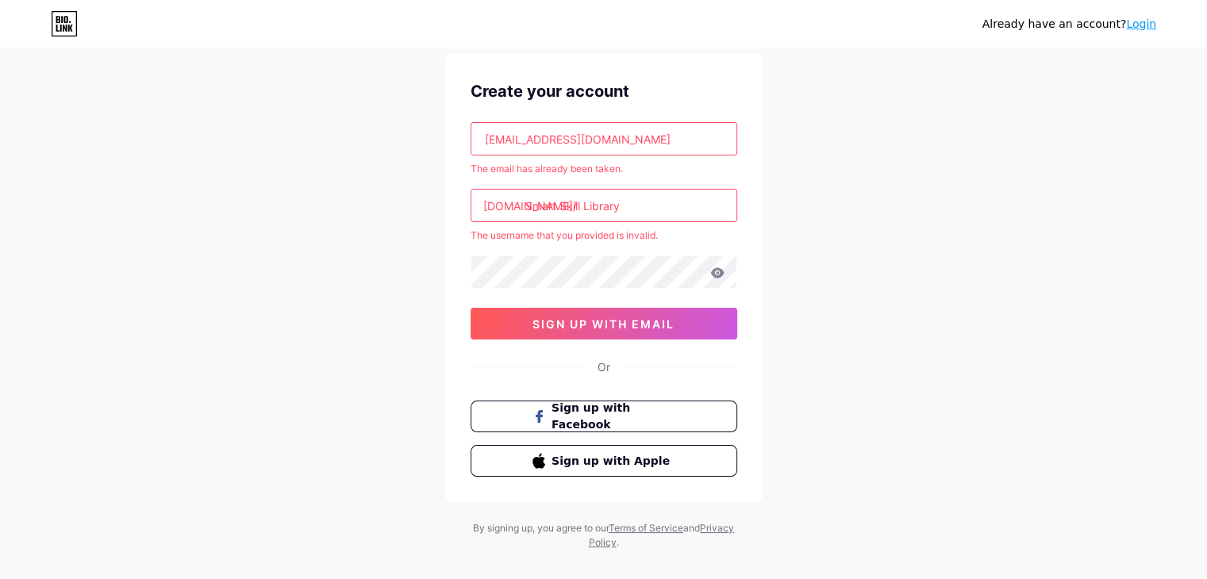
click at [1150, 26] on link "Login" at bounding box center [1141, 23] width 30 height 13
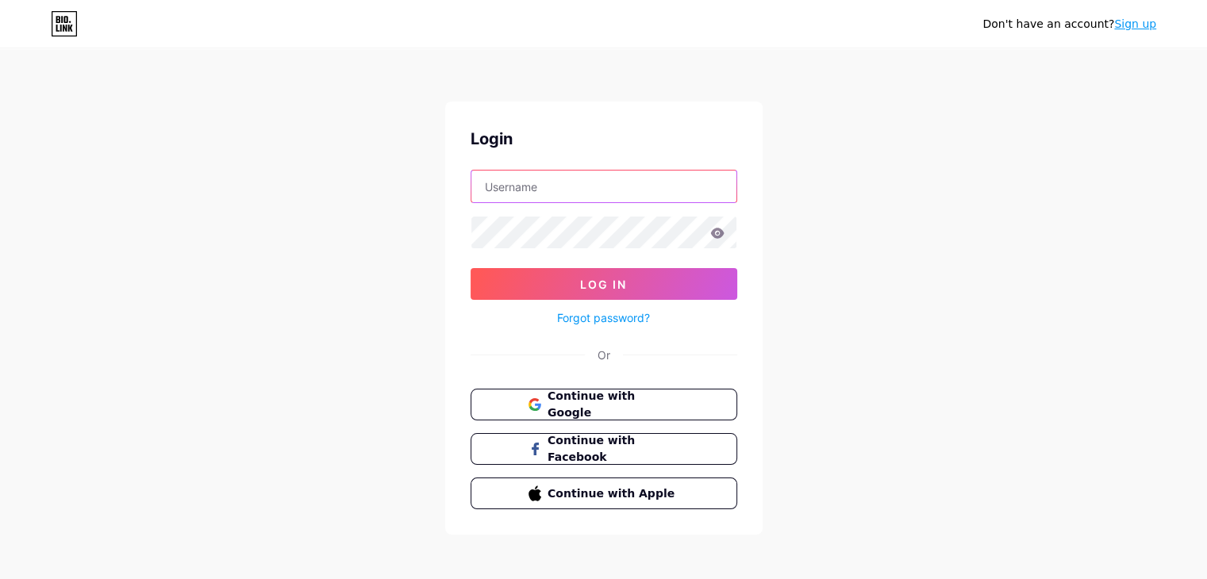
type input "[EMAIL_ADDRESS][DOMAIN_NAME]"
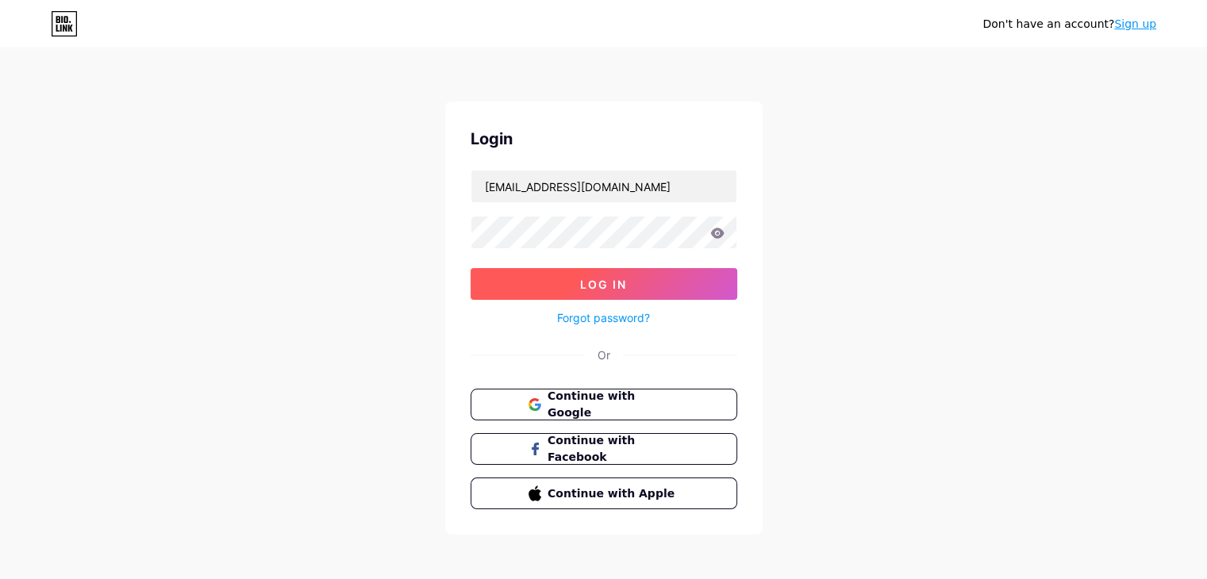
click at [609, 278] on span "Log In" at bounding box center [603, 284] width 47 height 13
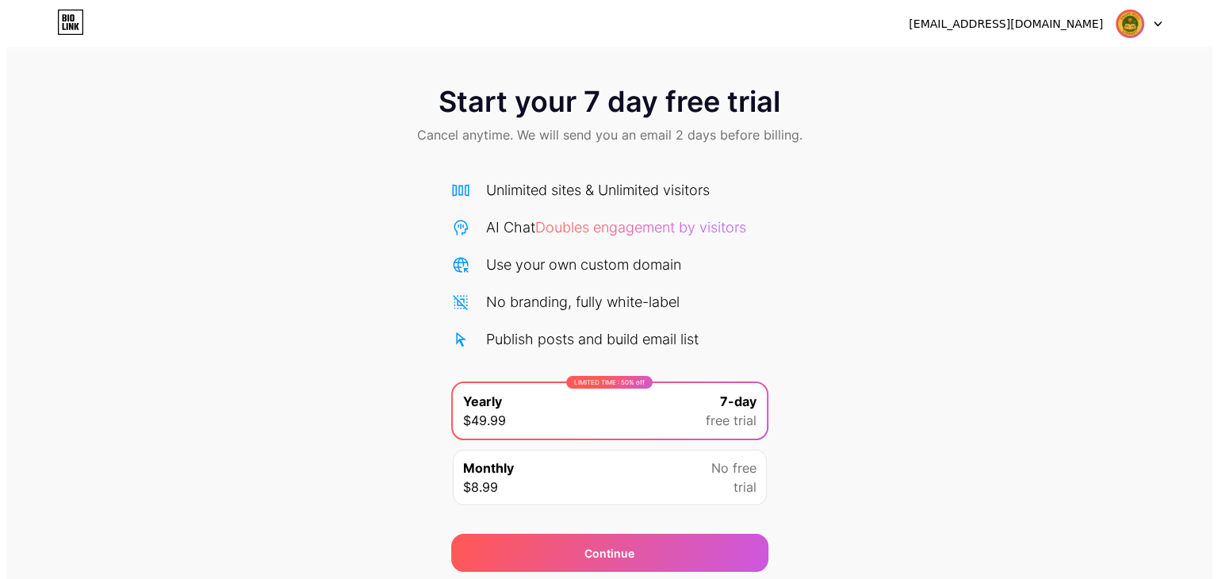
scroll to position [59, 0]
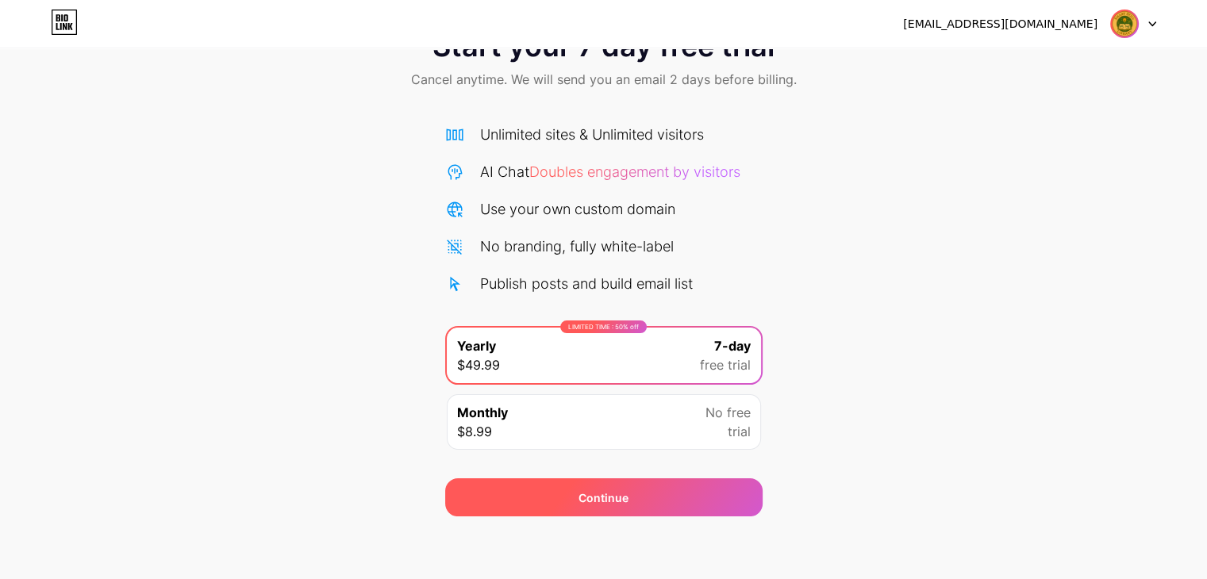
click at [612, 499] on span "Continue" at bounding box center [603, 497] width 50 height 17
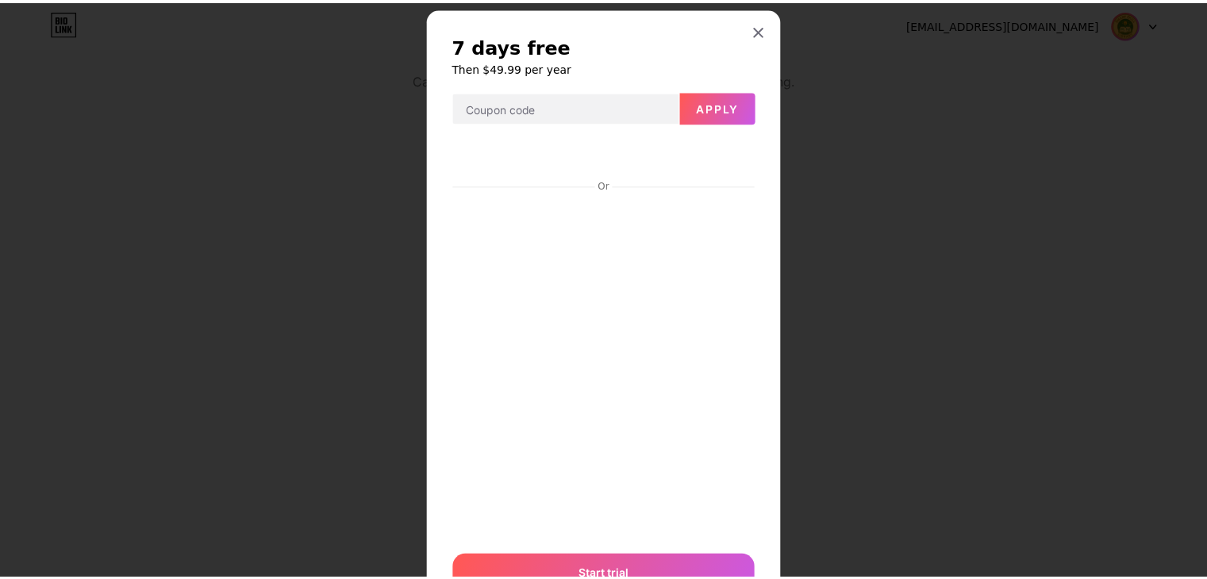
scroll to position [24, 0]
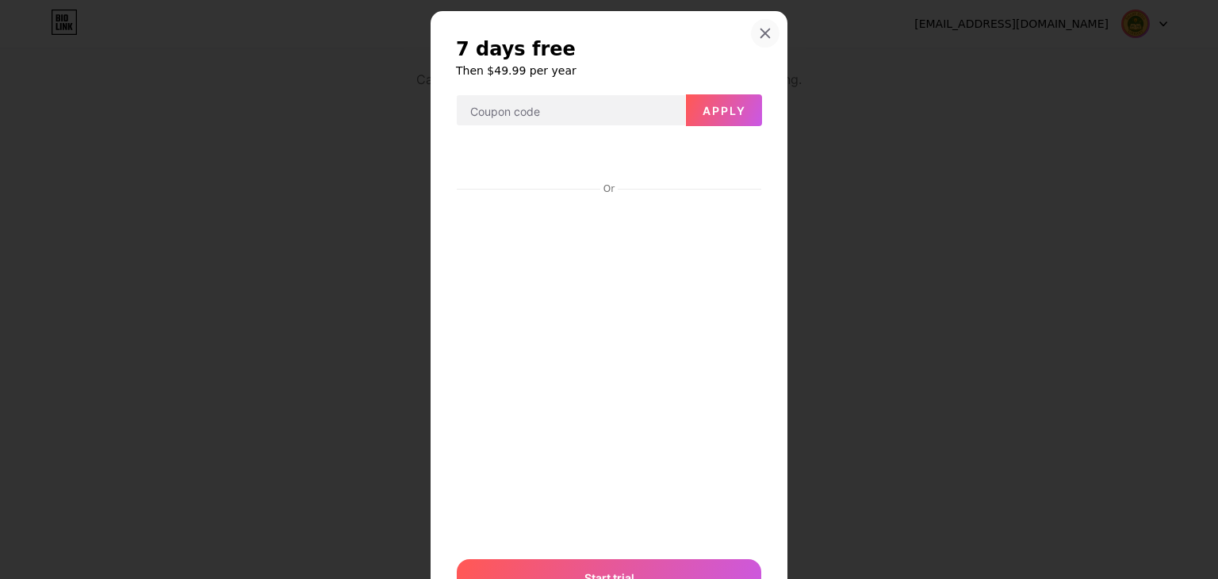
click at [761, 33] on icon at bounding box center [765, 33] width 13 height 13
